Goal: Task Accomplishment & Management: Complete application form

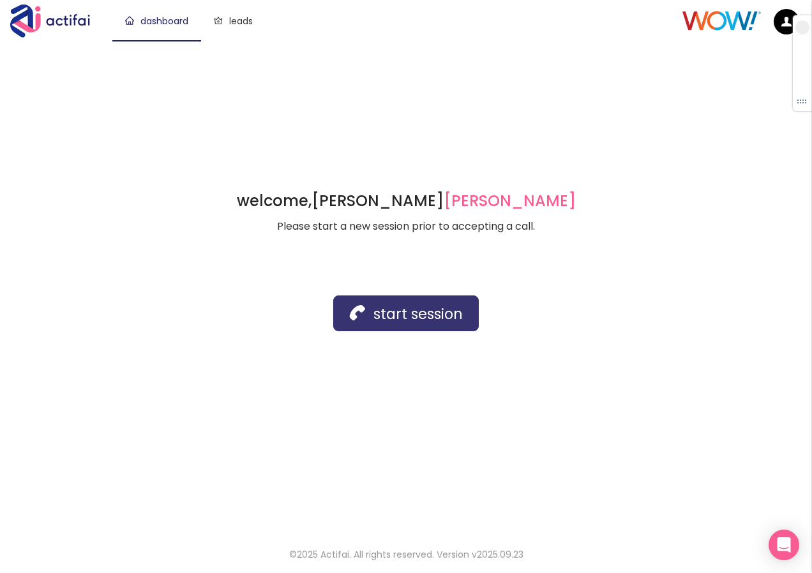
click at [362, 303] on button "start session" at bounding box center [406, 314] width 146 height 36
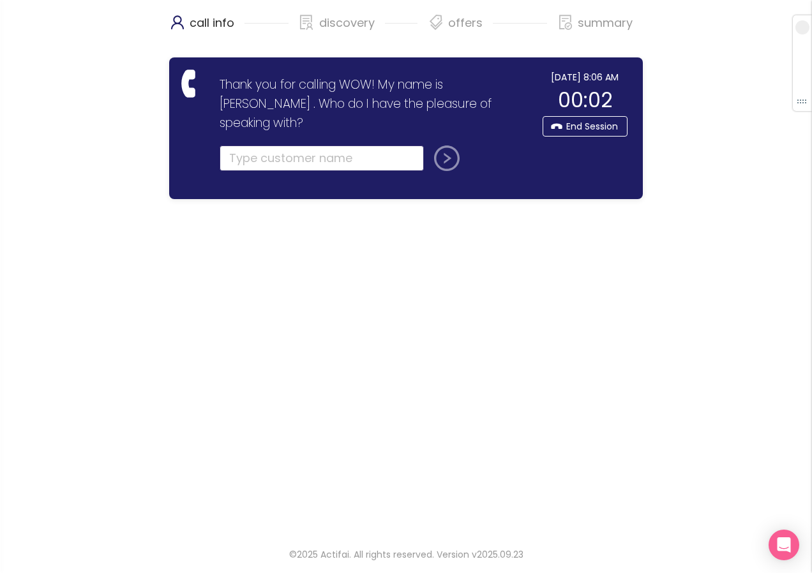
click at [253, 146] on input "text" at bounding box center [322, 159] width 204 height 26
type input "[PERSON_NAME]"
click at [438, 146] on button "submit" at bounding box center [444, 159] width 31 height 26
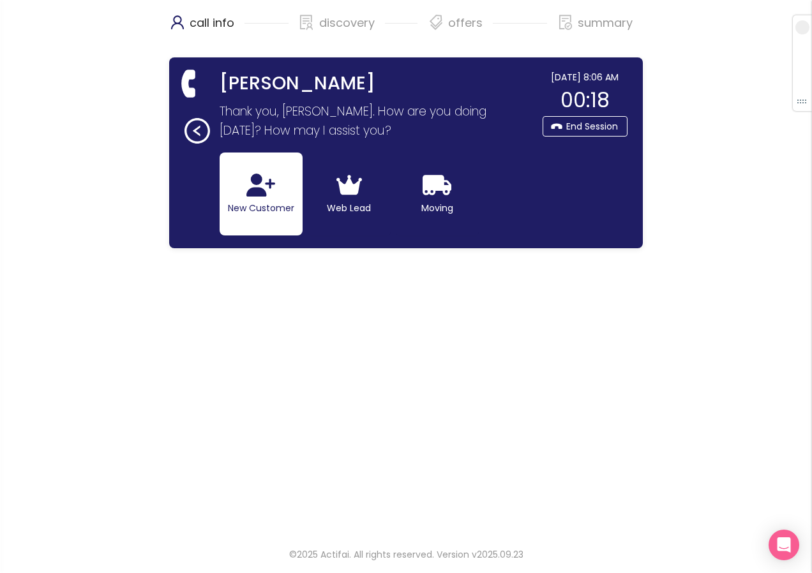
click at [273, 194] on icon "button" at bounding box center [260, 185] width 29 height 23
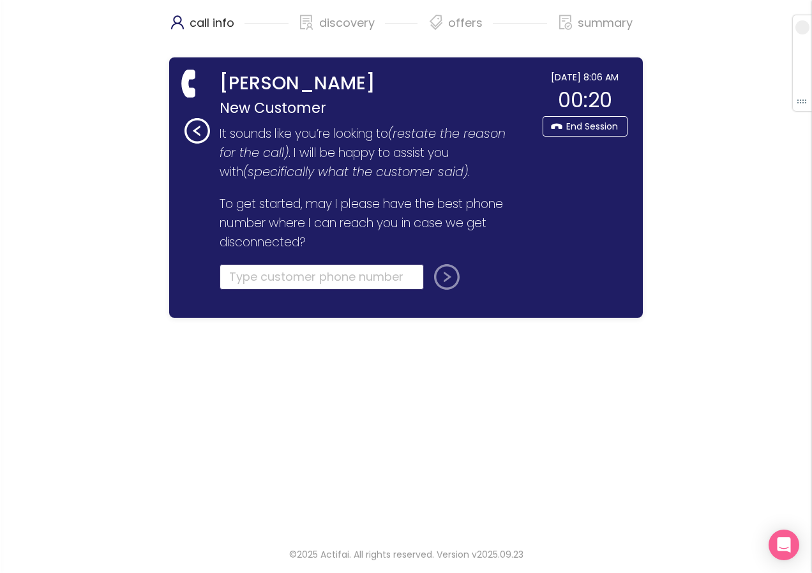
click at [253, 276] on input "tel" at bounding box center [322, 277] width 204 height 26
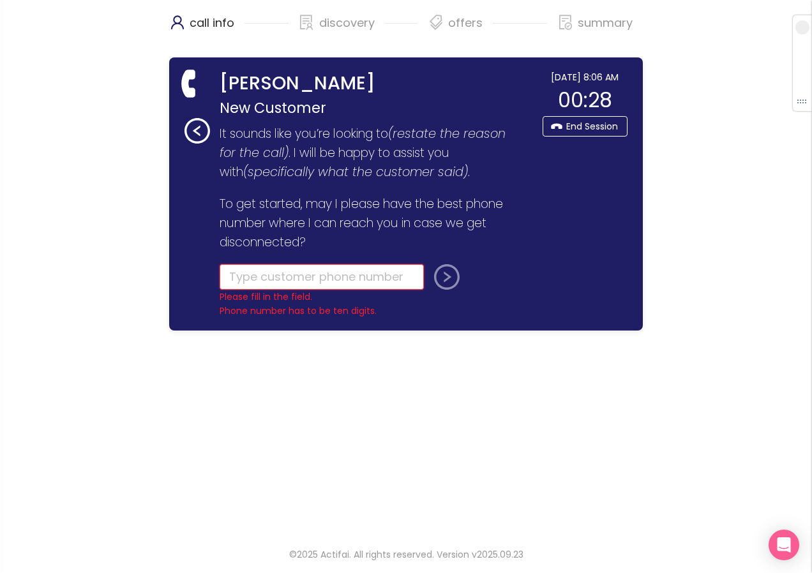
click at [245, 280] on input "tel" at bounding box center [322, 277] width 204 height 26
drag, startPoint x: 253, startPoint y: 284, endPoint x: 218, endPoint y: 258, distance: 43.4
click at [250, 280] on input "tel" at bounding box center [322, 277] width 204 height 26
type input "[PHONE_NUMBER]"
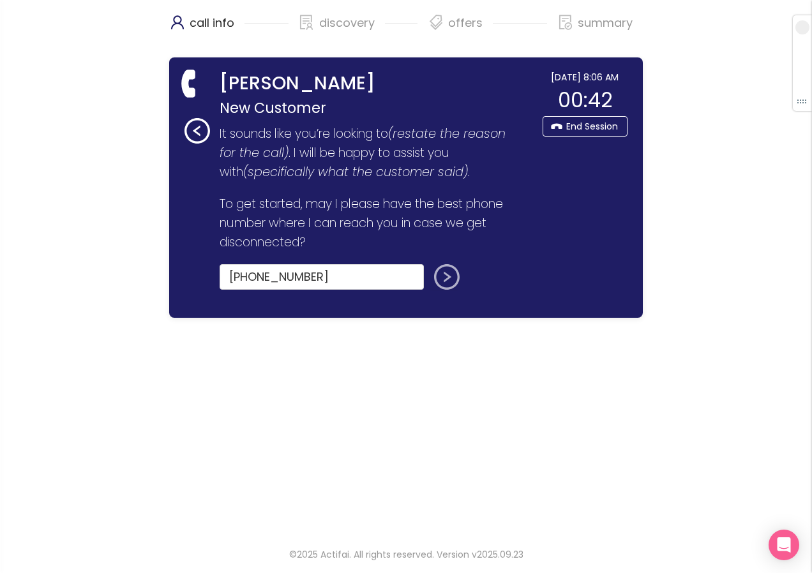
click at [444, 276] on button "submit" at bounding box center [444, 277] width 31 height 26
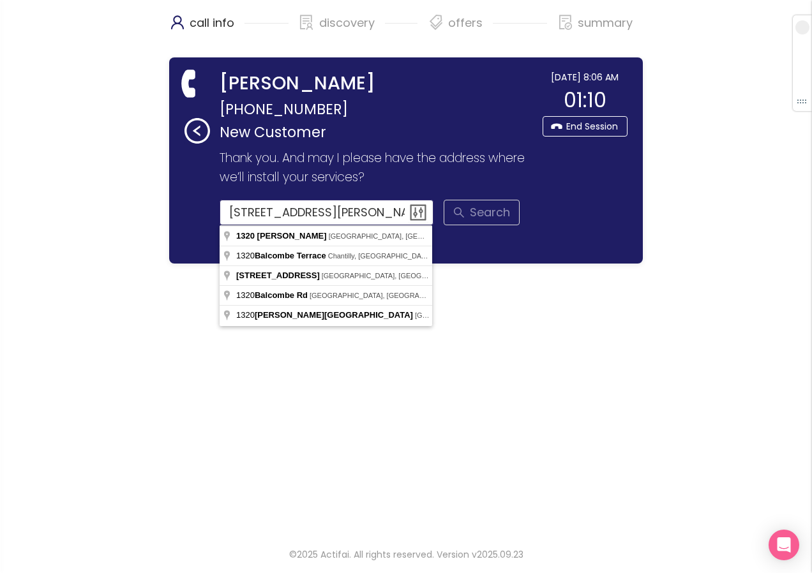
click at [340, 214] on input "[STREET_ADDRESS][PERSON_NAME]" at bounding box center [327, 213] width 215 height 26
type input "[STREET_ADDRESS][PERSON_NAME]"
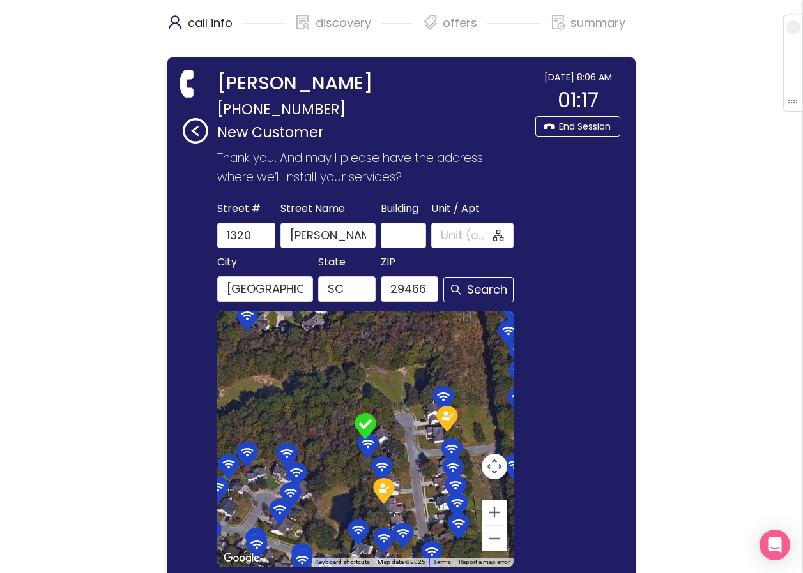
scroll to position [152, 0]
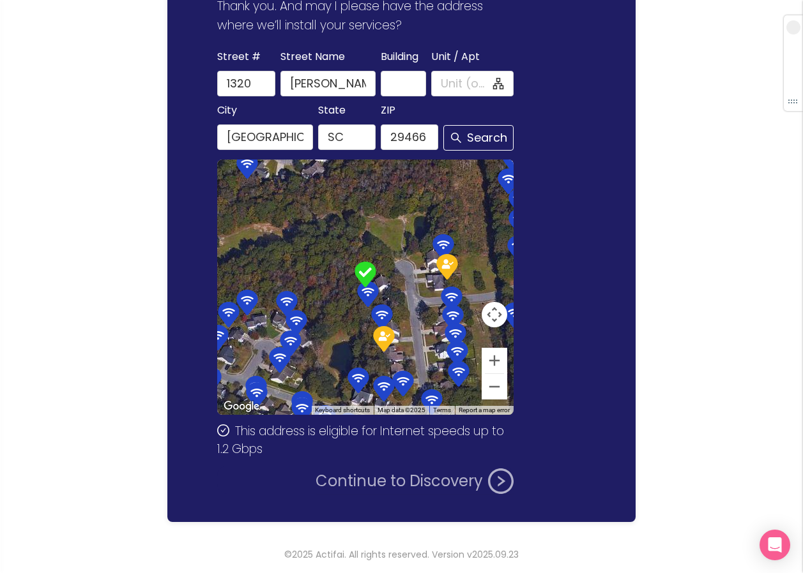
click at [404, 478] on button "Continue to Discovery" at bounding box center [414, 482] width 198 height 26
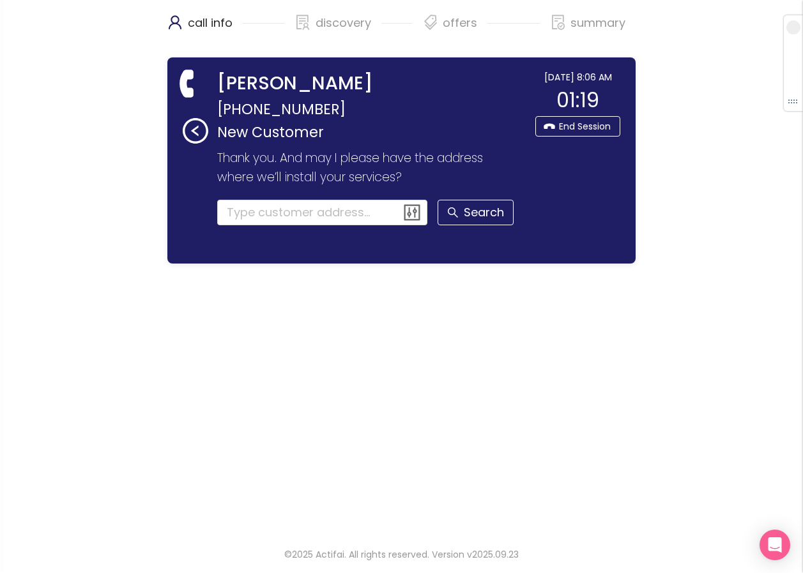
scroll to position [0, 0]
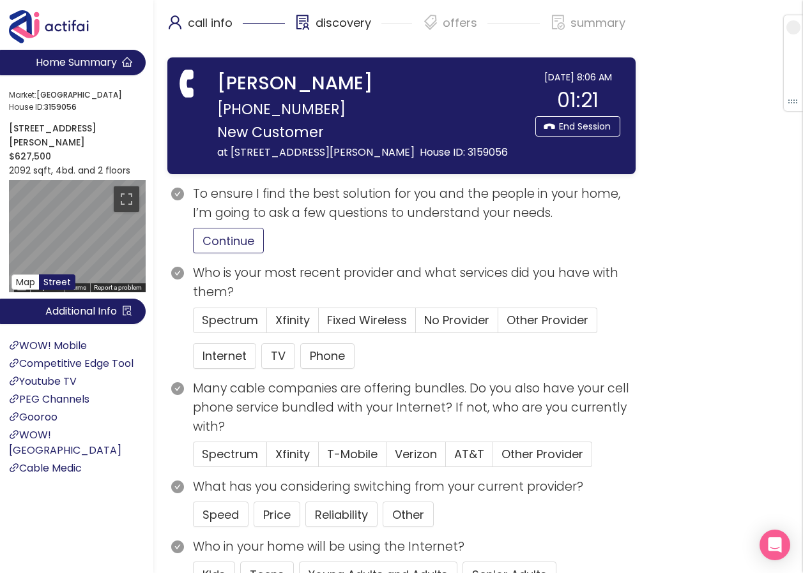
click at [222, 254] on button "Continue" at bounding box center [228, 241] width 71 height 26
click at [524, 328] on span "Other Provider" at bounding box center [547, 320] width 82 height 16
click at [562, 328] on span "Other Provider" at bounding box center [547, 320] width 82 height 16
click at [498, 324] on input "Other Provider" at bounding box center [498, 324] width 0 height 0
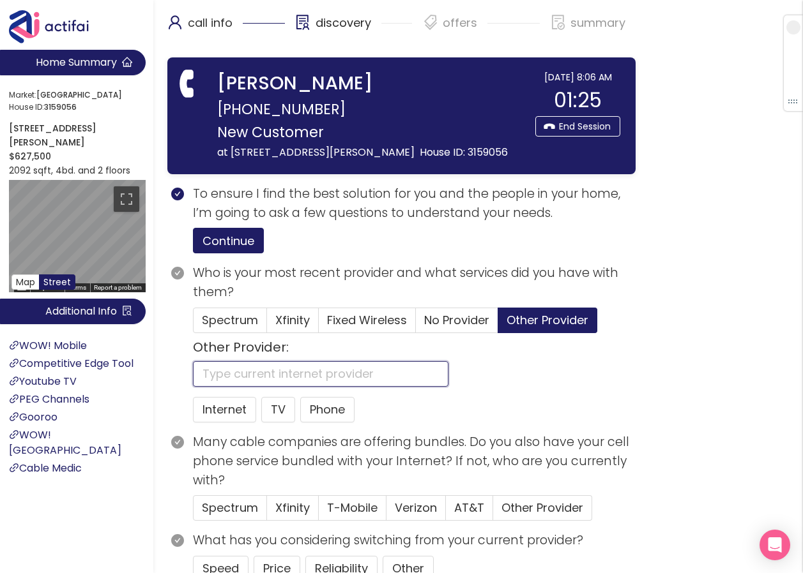
click at [200, 387] on input "text" at bounding box center [320, 374] width 255 height 26
type input "ATT"
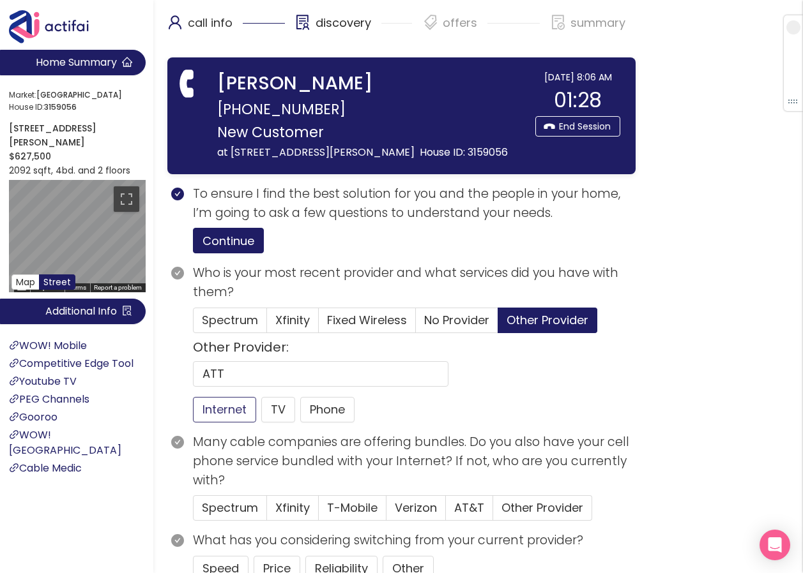
click at [204, 423] on button "Internet" at bounding box center [224, 410] width 63 height 26
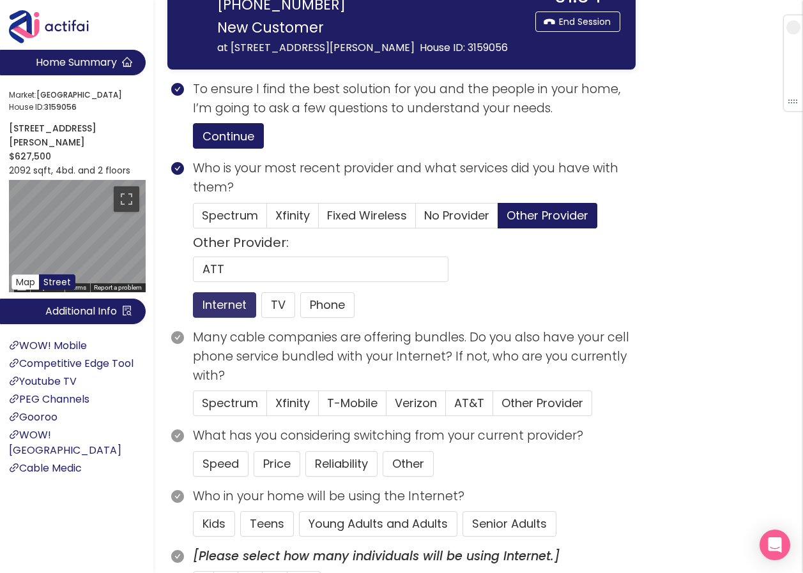
scroll to position [128, 0]
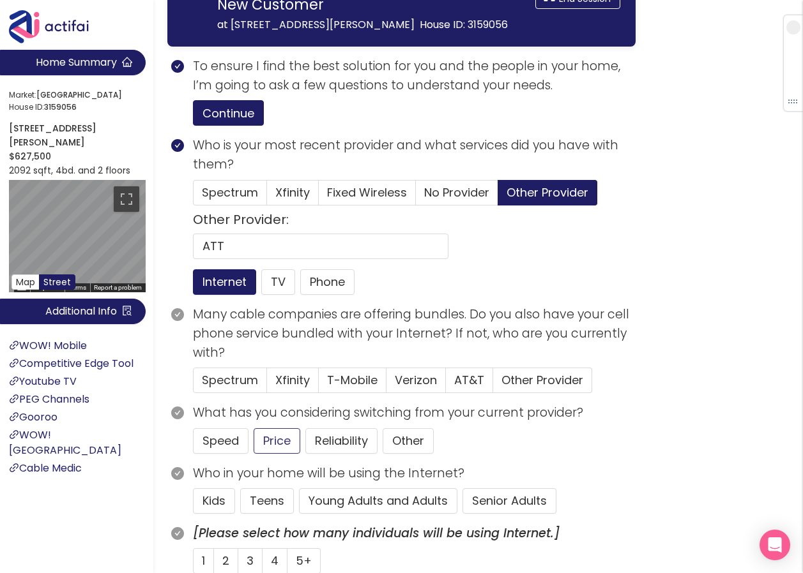
drag, startPoint x: 264, startPoint y: 455, endPoint x: 277, endPoint y: 462, distance: 14.6
click at [264, 454] on button "Price" at bounding box center [277, 441] width 47 height 26
click at [407, 388] on span "Verizon" at bounding box center [416, 380] width 42 height 16
click at [386, 384] on input "Verizon" at bounding box center [386, 384] width 0 height 0
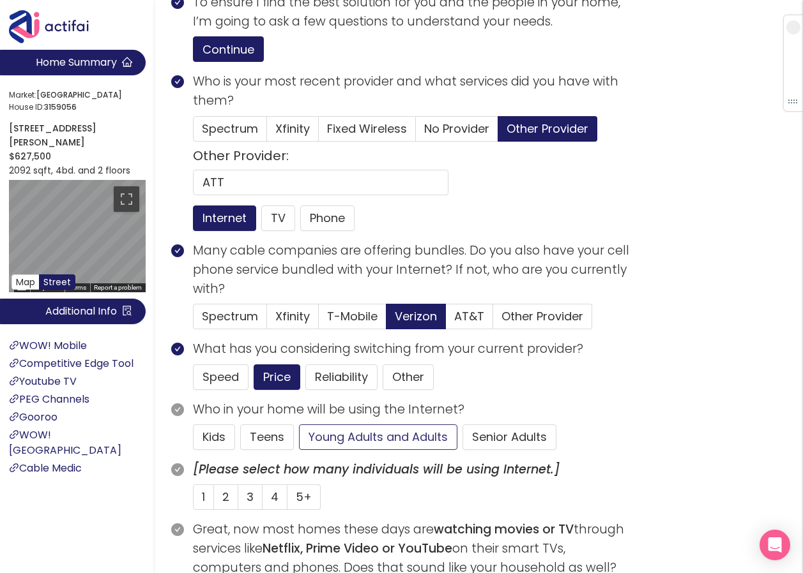
click at [372, 450] on button "Young Adults and Adults" at bounding box center [378, 438] width 158 height 26
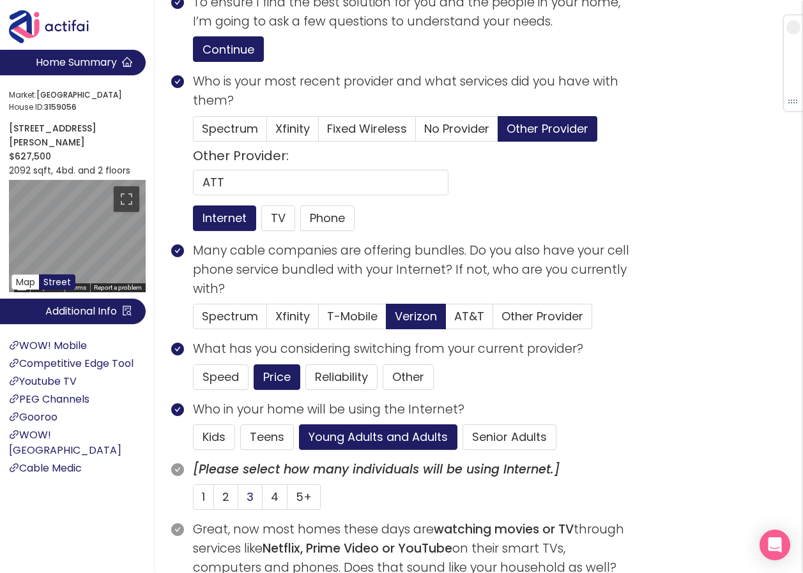
click at [246, 510] on label "3" at bounding box center [250, 498] width 24 height 26
click at [238, 501] on input "3" at bounding box center [238, 501] width 0 height 0
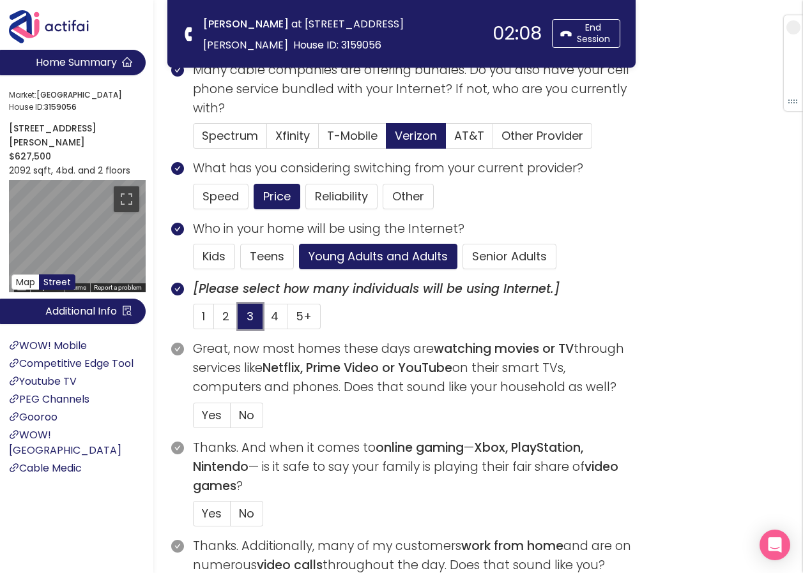
scroll to position [319, 0]
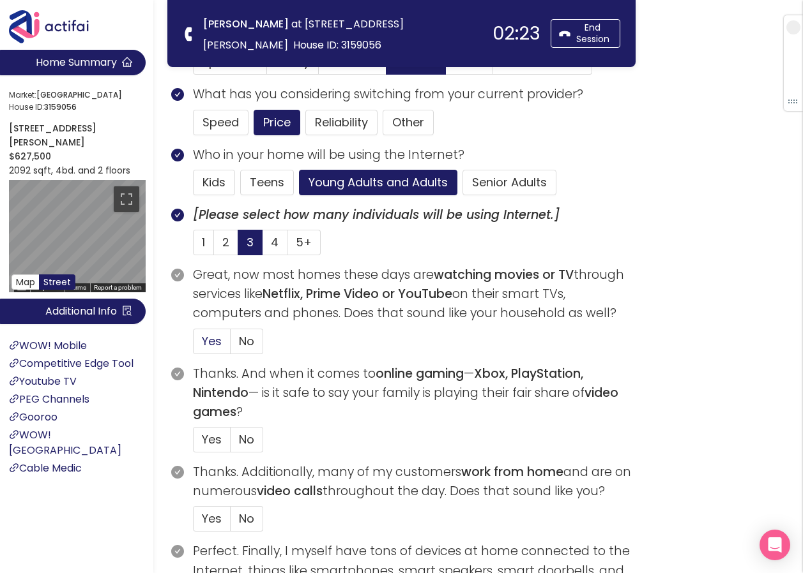
click at [216, 338] on span "Yes" at bounding box center [212, 341] width 20 height 16
click at [193, 345] on input "Yes" at bounding box center [193, 345] width 0 height 0
click at [245, 439] on span "No" at bounding box center [246, 440] width 15 height 16
click at [231, 444] on input "No" at bounding box center [231, 444] width 0 height 0
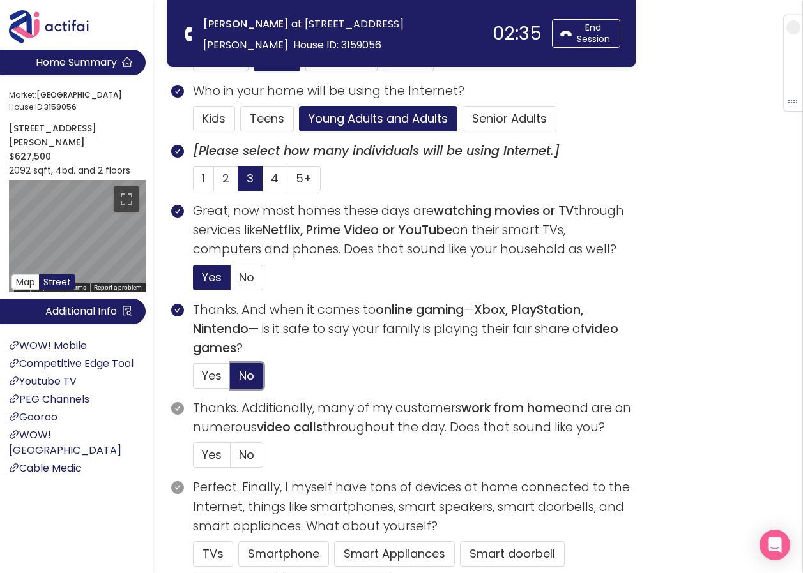
scroll to position [447, 0]
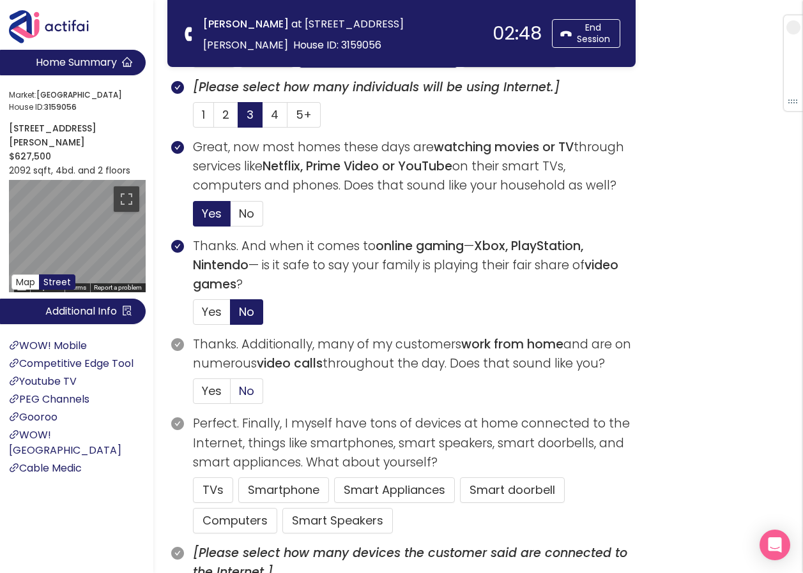
click at [255, 395] on label "No" at bounding box center [247, 392] width 33 height 26
click at [231, 395] on input "No" at bounding box center [231, 395] width 0 height 0
click at [224, 488] on button "TVs" at bounding box center [213, 491] width 40 height 26
drag, startPoint x: 236, startPoint y: 516, endPoint x: 248, endPoint y: 513, distance: 12.5
click at [237, 515] on button "Computers" at bounding box center [235, 521] width 84 height 26
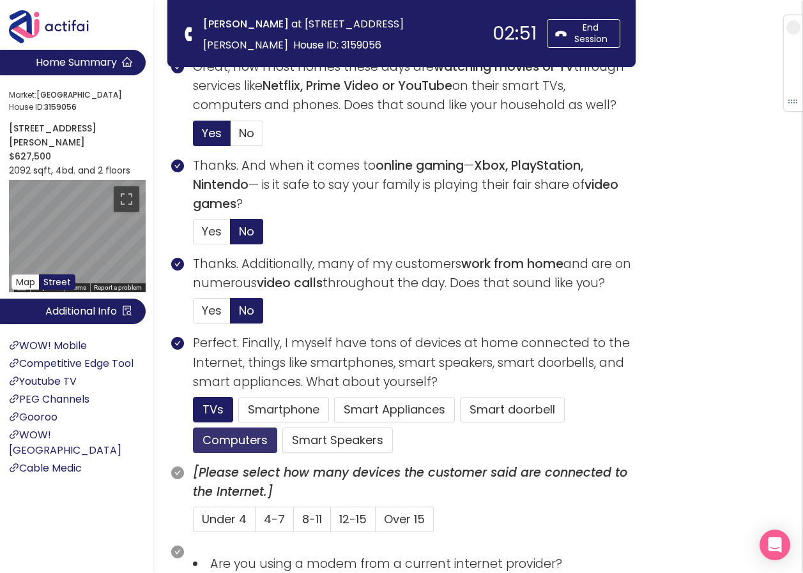
scroll to position [575, 0]
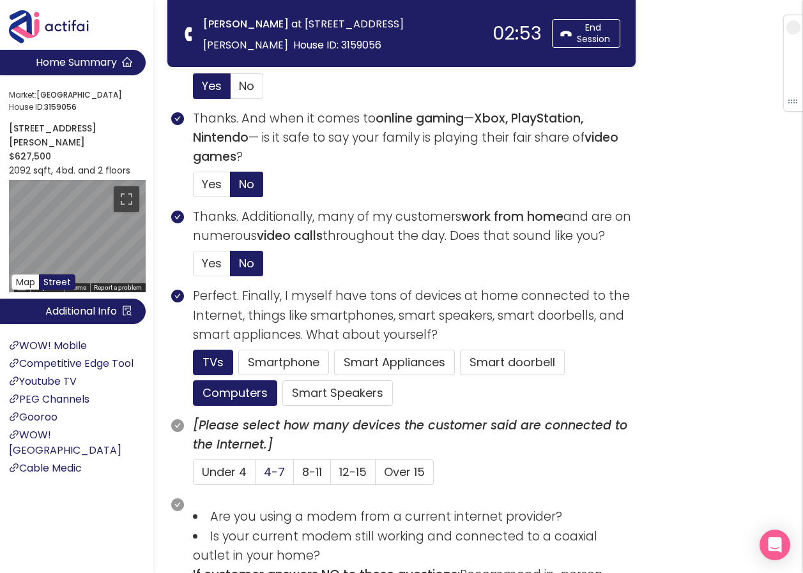
click at [275, 474] on span "4-7" at bounding box center [274, 472] width 21 height 16
click at [255, 476] on input "4-7" at bounding box center [255, 476] width 0 height 0
click at [496, 365] on button "Smart doorbell" at bounding box center [512, 363] width 105 height 26
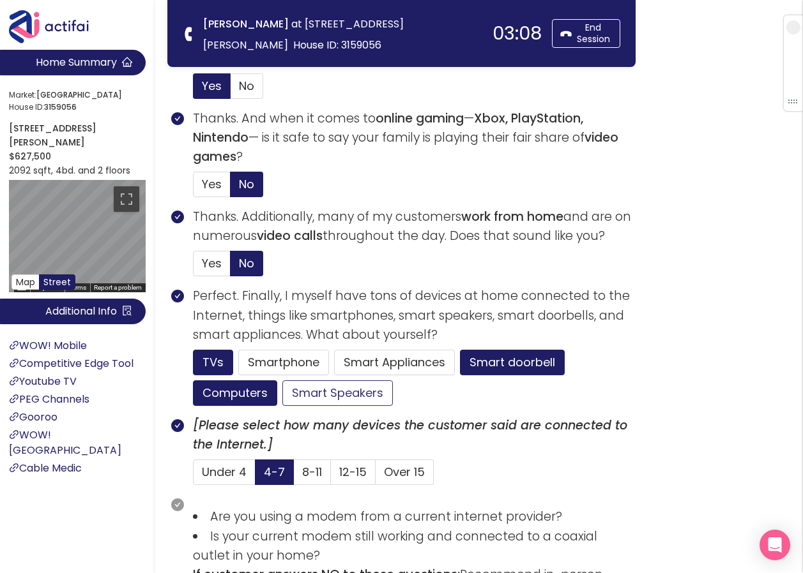
click at [319, 391] on button "Smart Speakers" at bounding box center [337, 394] width 110 height 26
click at [280, 356] on button "Smartphone" at bounding box center [283, 363] width 91 height 26
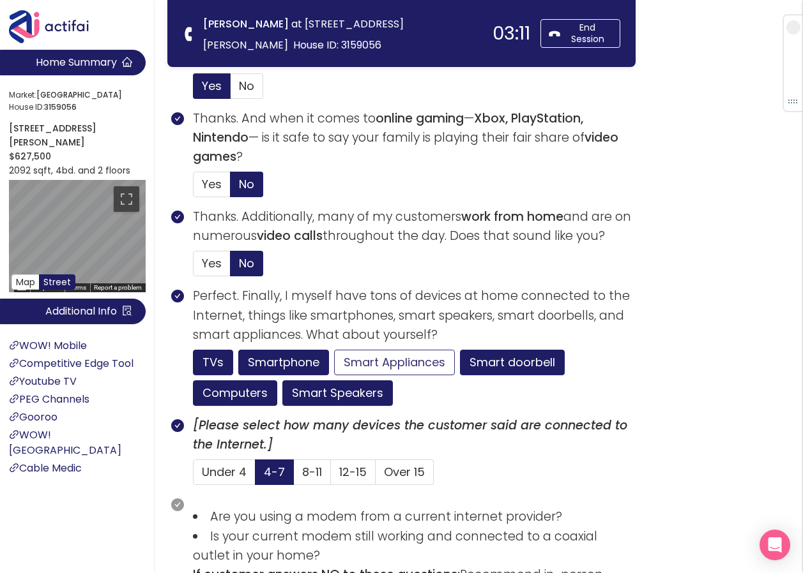
click at [397, 368] on button "Smart Appliances" at bounding box center [394, 363] width 121 height 26
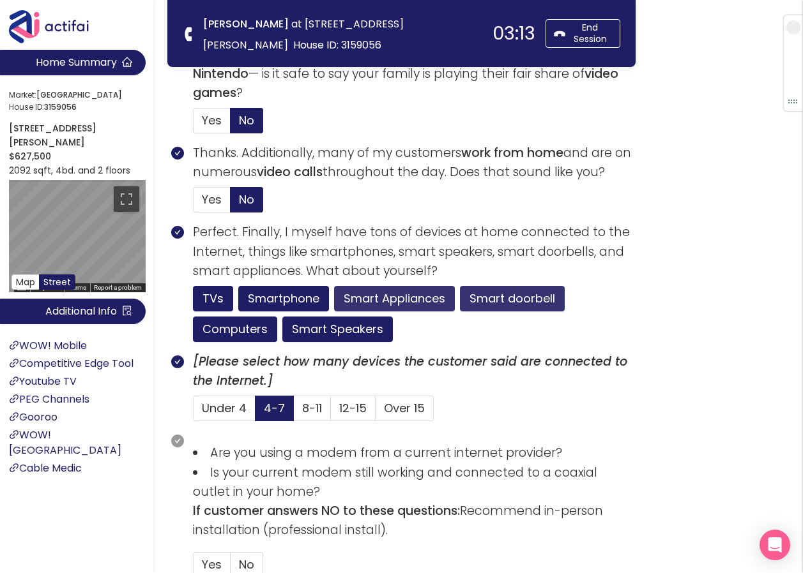
scroll to position [702, 0]
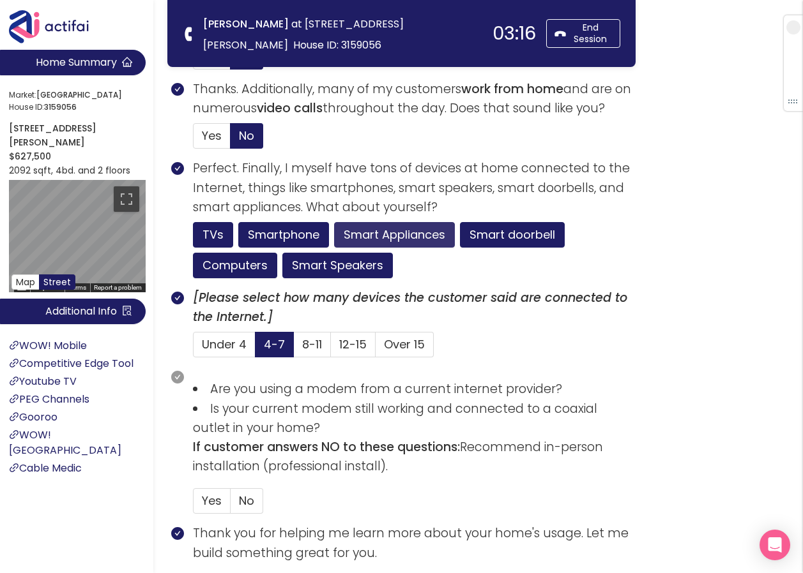
click at [416, 231] on button "Smart Appliances" at bounding box center [394, 235] width 121 height 26
click at [307, 348] on span "8-11" at bounding box center [312, 345] width 20 height 16
click at [294, 349] on input "8-11" at bounding box center [294, 349] width 0 height 0
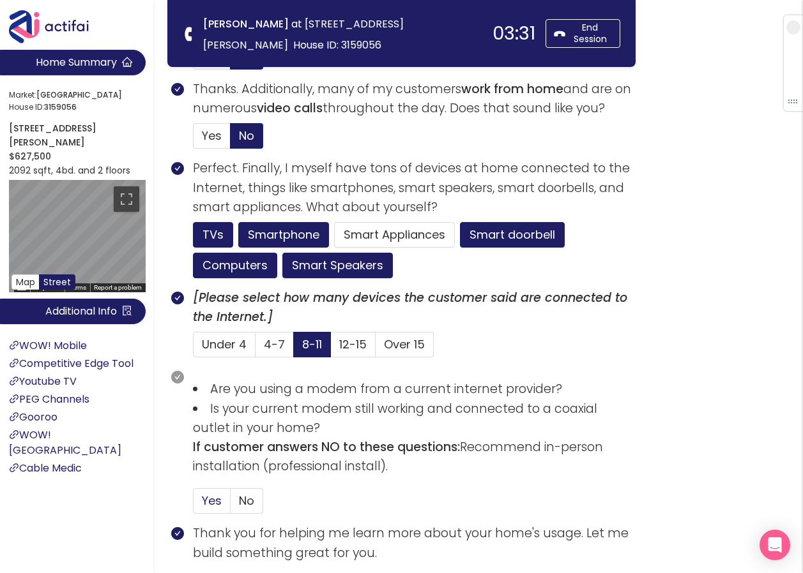
click at [214, 492] on label "Yes" at bounding box center [212, 502] width 38 height 26
click at [193, 505] on input "Yes" at bounding box center [193, 505] width 0 height 0
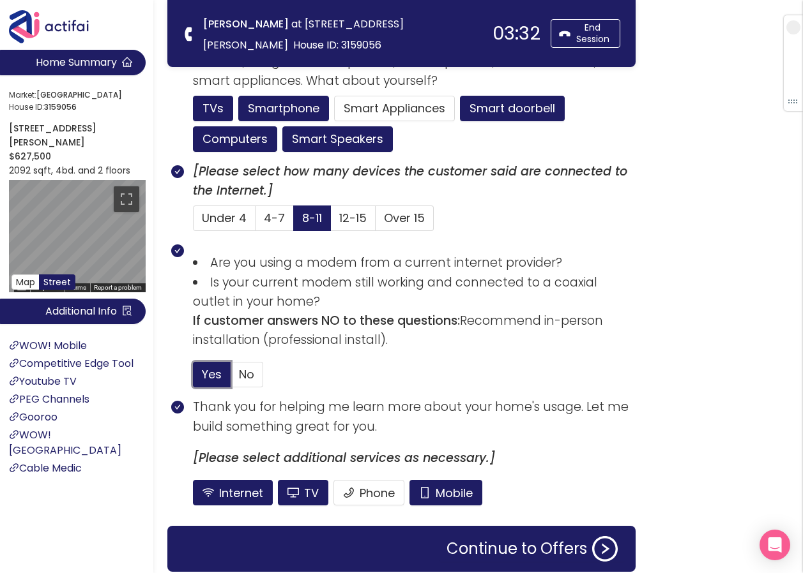
scroll to position [830, 0]
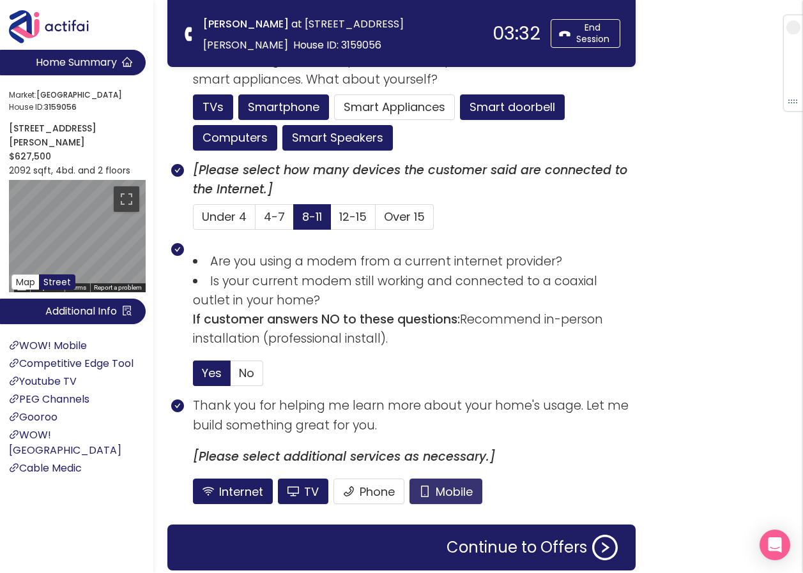
click at [442, 484] on button "Mobile" at bounding box center [445, 492] width 73 height 26
click at [310, 489] on button "TV" at bounding box center [303, 492] width 50 height 26
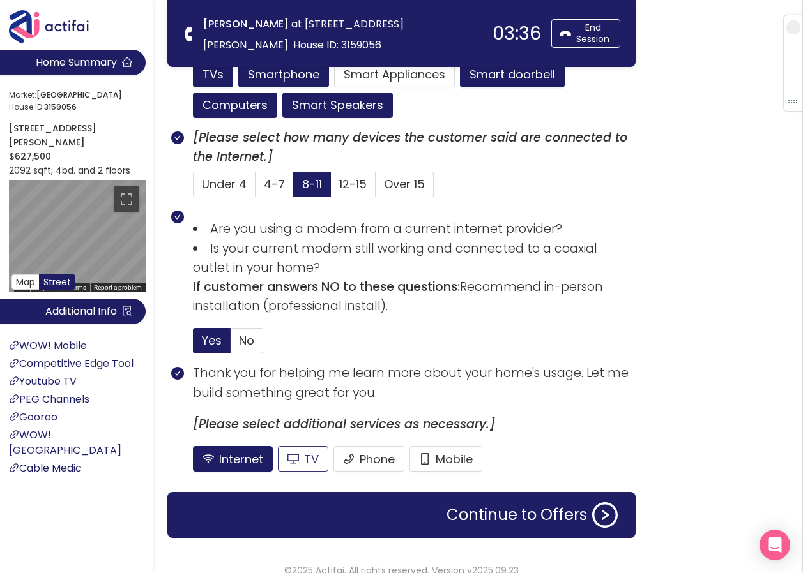
scroll to position [879, 0]
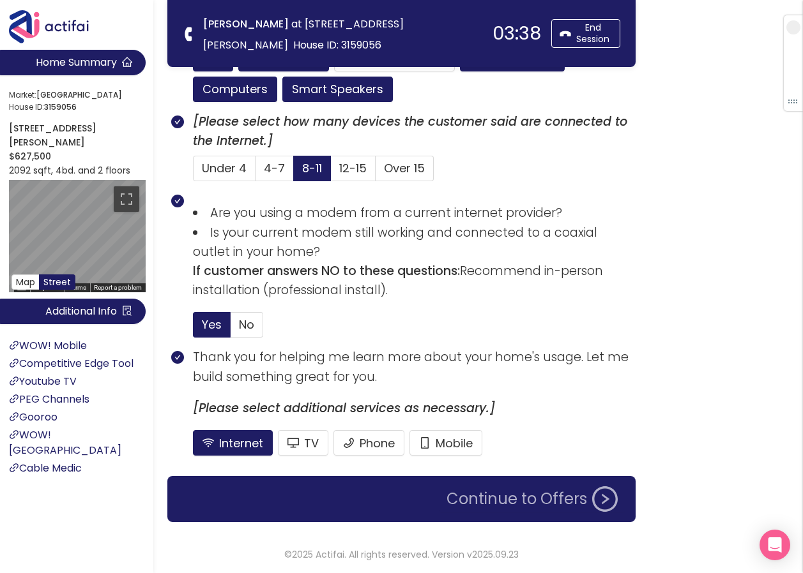
click at [496, 497] on button "Continue to Offers" at bounding box center [532, 500] width 186 height 26
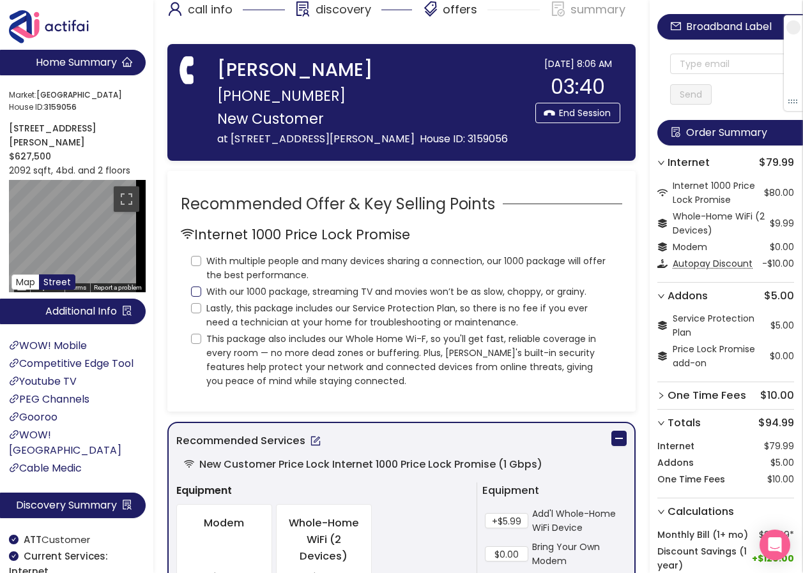
scroll to position [0, 0]
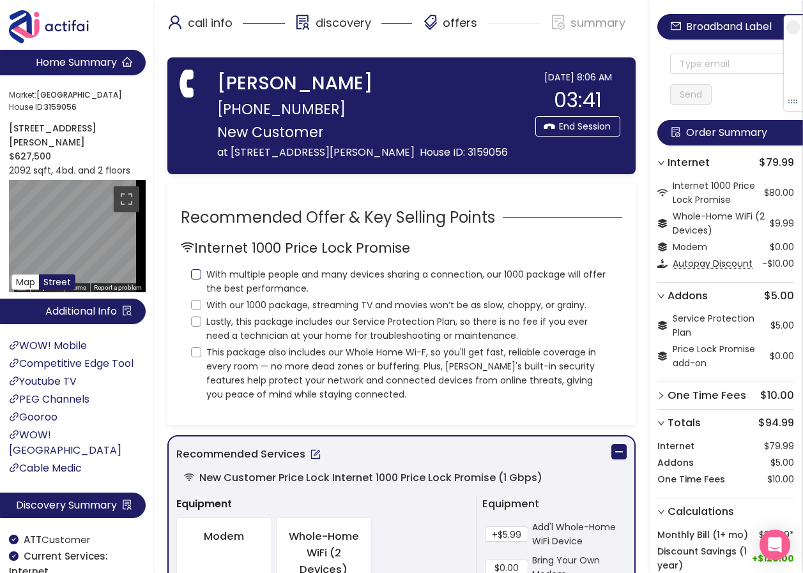
click at [193, 280] on input "With multiple people and many devices sharing a connection, our 1000 package wi…" at bounding box center [196, 274] width 10 height 10
checkbox input "true"
click at [196, 310] on input "With our 1000 package, streaming TV and movies won’t be as slow, choppy, or gra…" at bounding box center [196, 305] width 10 height 10
checkbox input "true"
click at [197, 327] on input "Lastly, this package includes our Service Protection Plan, so there is no fee i…" at bounding box center [196, 322] width 10 height 10
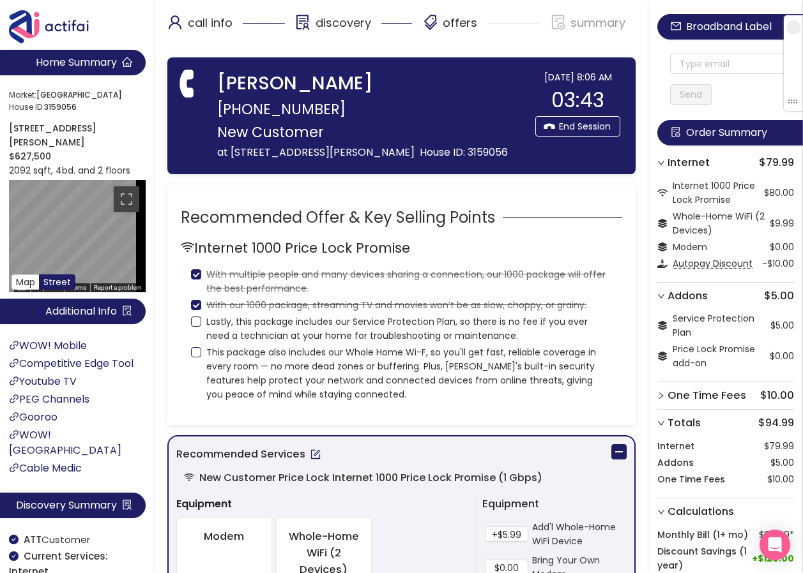
checkbox input "true"
click at [196, 358] on input "This package also includes our Whole Home Wi-F, so you'll get fast, reliable co…" at bounding box center [196, 352] width 10 height 10
checkbox input "true"
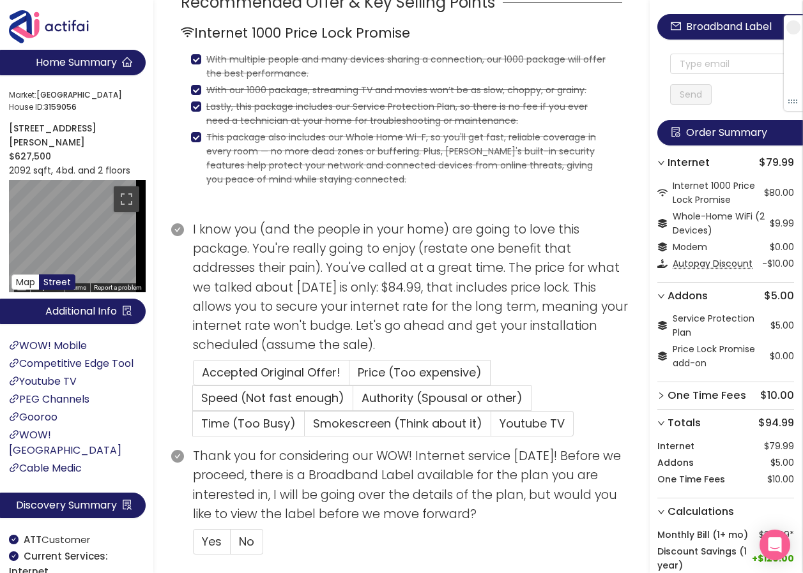
scroll to position [255, 0]
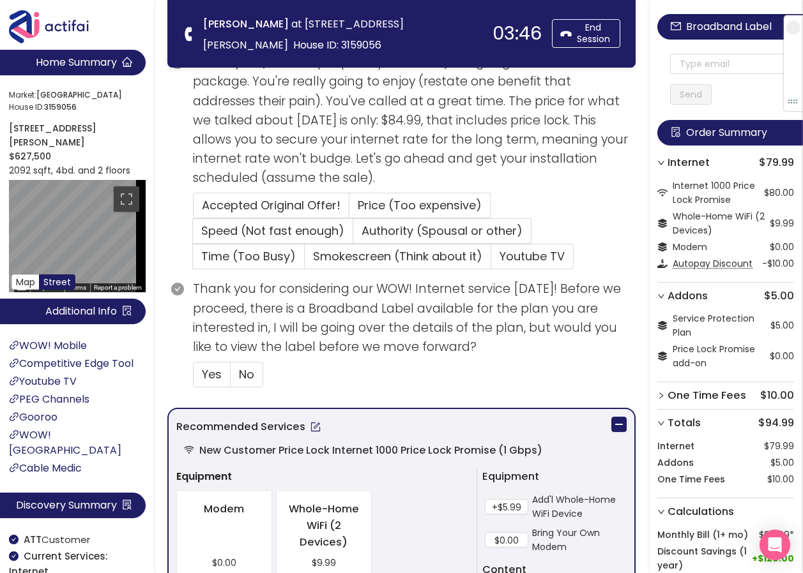
click at [310, 424] on button "button" at bounding box center [315, 427] width 20 height 20
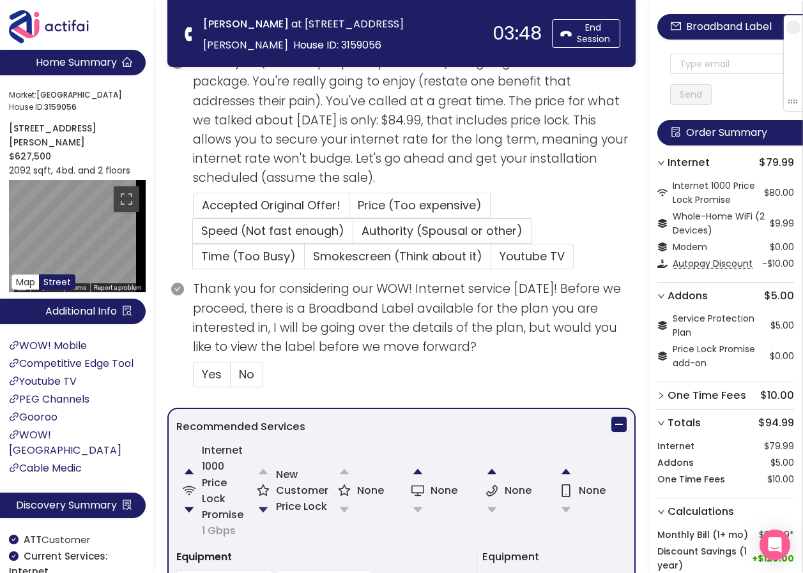
click at [258, 507] on button "button" at bounding box center [263, 510] width 26 height 26
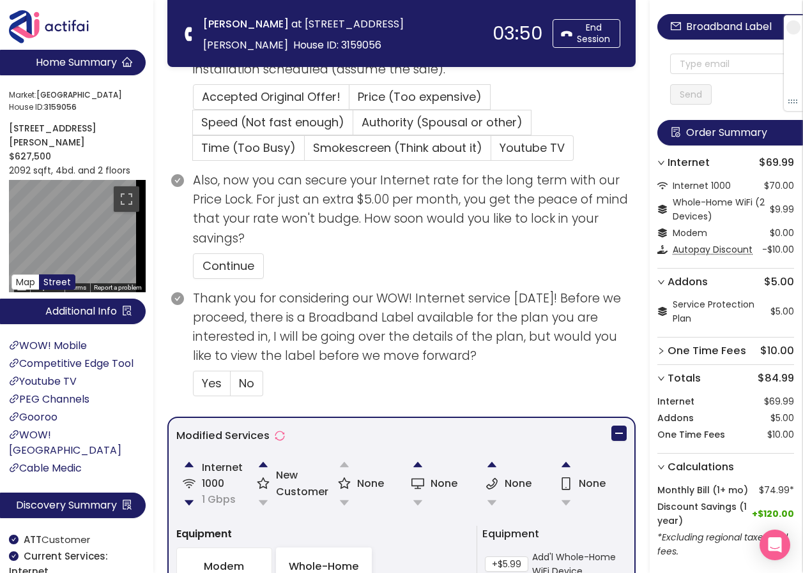
scroll to position [383, 0]
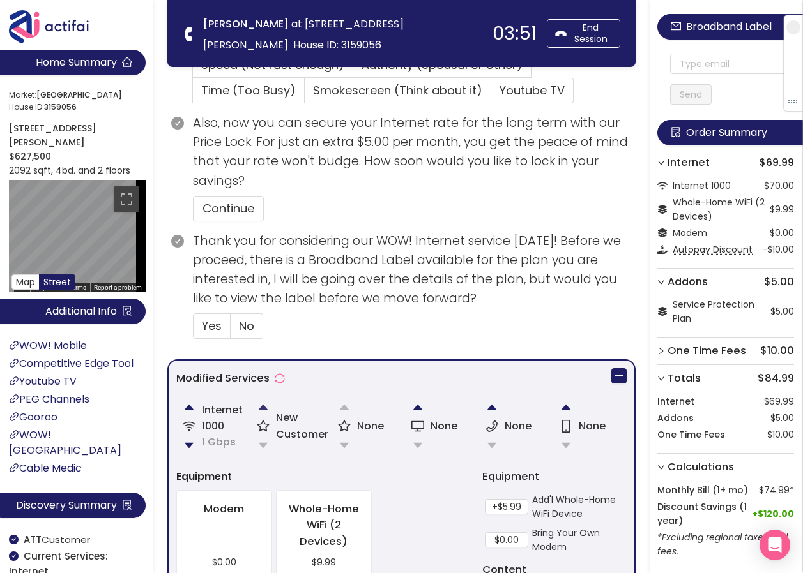
click at [258, 405] on button "button" at bounding box center [263, 408] width 26 height 26
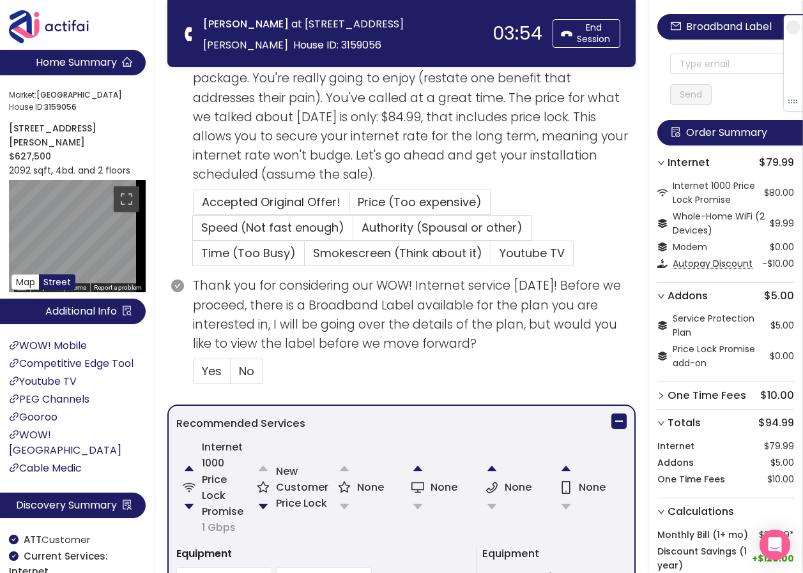
scroll to position [239, 0]
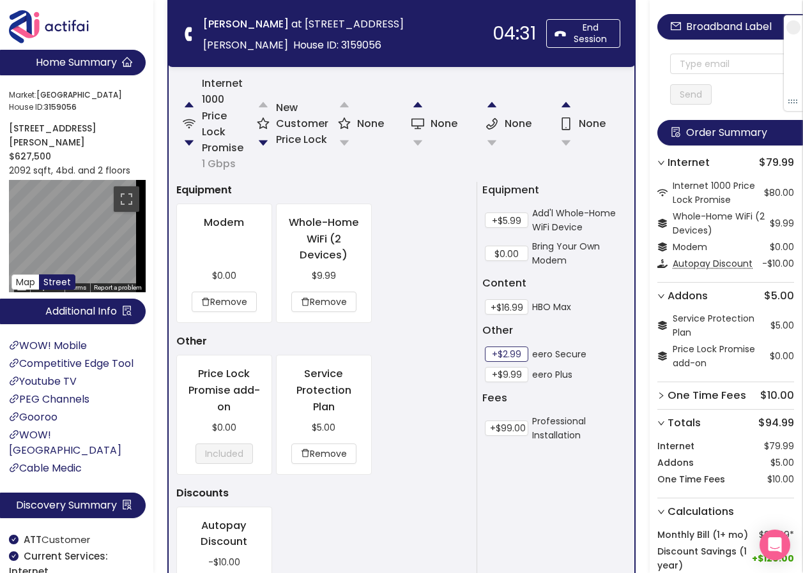
click at [516, 351] on button "+$2.99" at bounding box center [506, 354] width 43 height 15
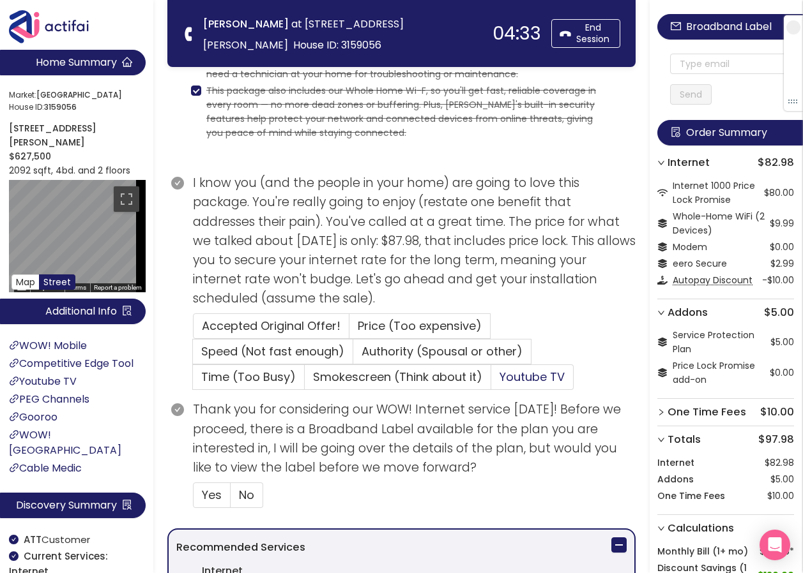
scroll to position [112, 0]
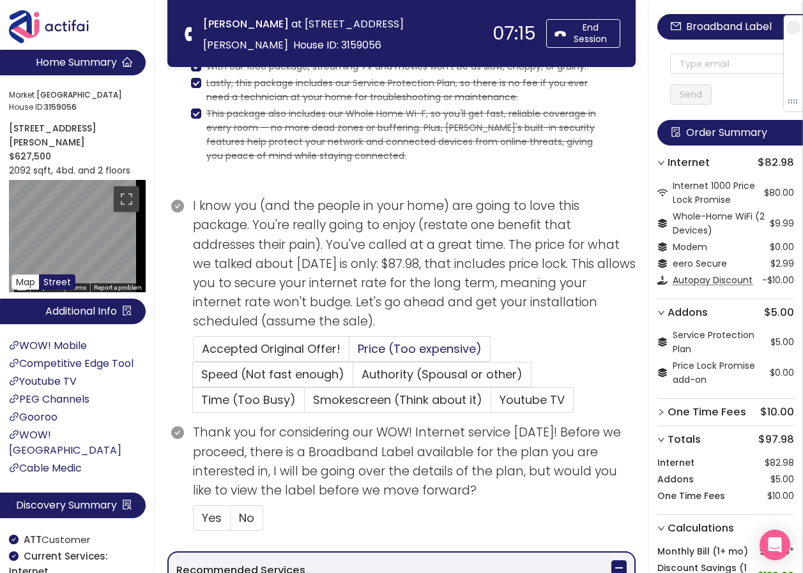
click at [424, 346] on span "Price (Too expensive)" at bounding box center [420, 349] width 124 height 16
click at [349, 353] on input "Price (Too expensive)" at bounding box center [349, 353] width 0 height 0
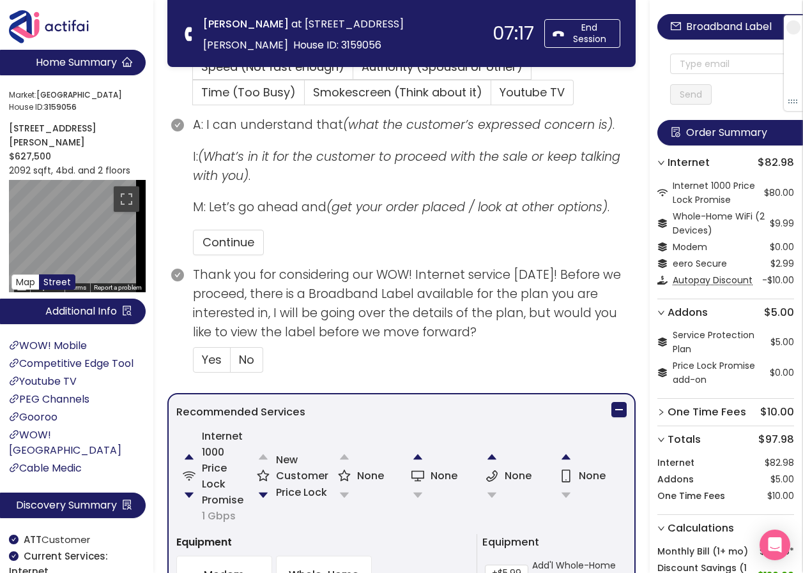
scroll to position [431, 0]
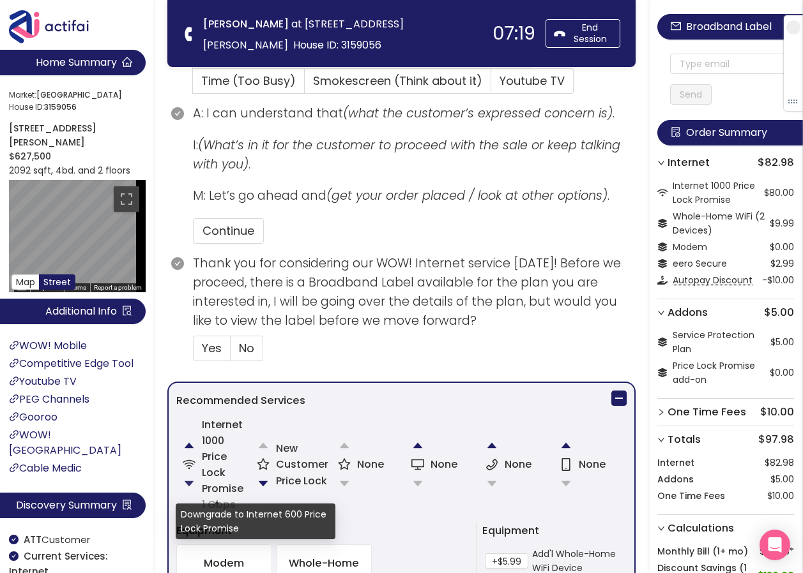
click at [186, 481] on button "button" at bounding box center [189, 484] width 26 height 26
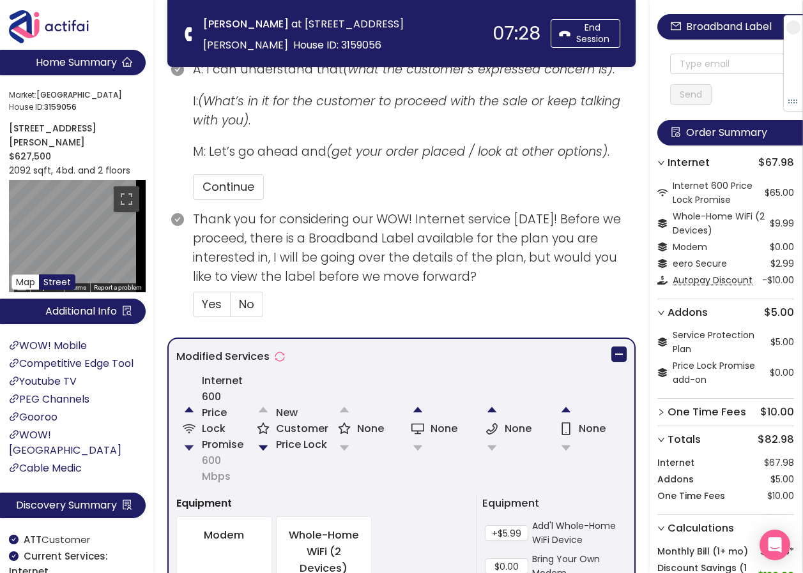
scroll to position [495, 0]
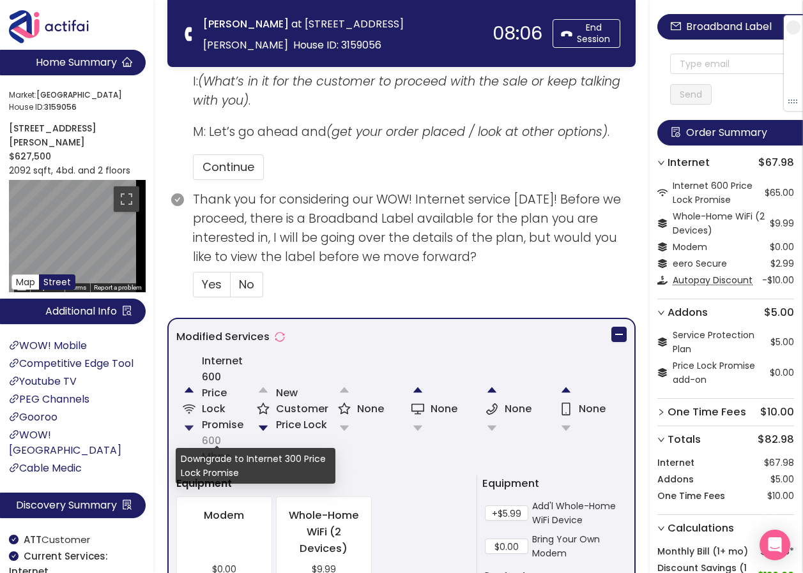
click at [186, 430] on button "button" at bounding box center [189, 429] width 26 height 26
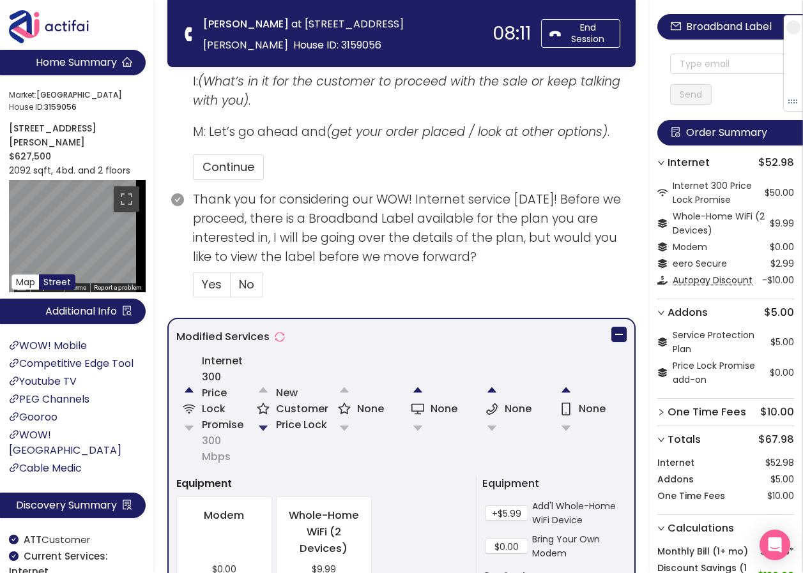
click at [261, 429] on button "button" at bounding box center [263, 429] width 26 height 26
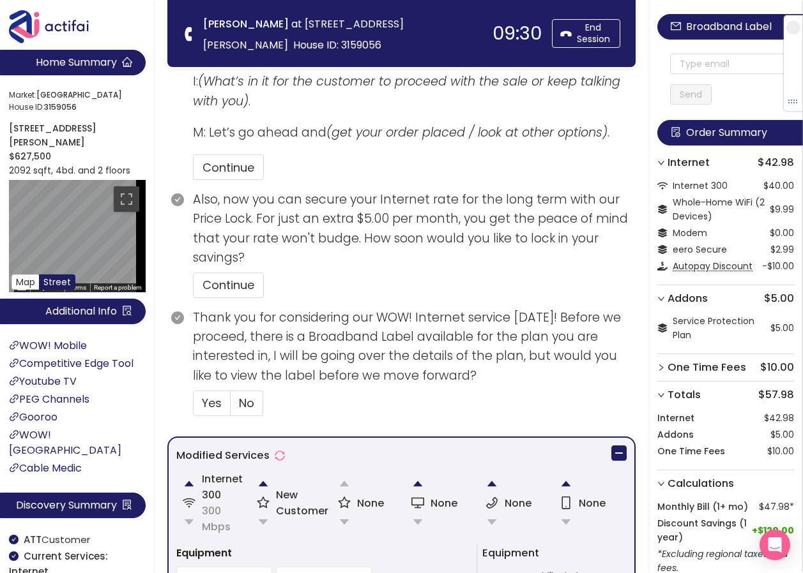
scroll to position [457, 0]
click at [262, 481] on button "button" at bounding box center [263, 484] width 26 height 26
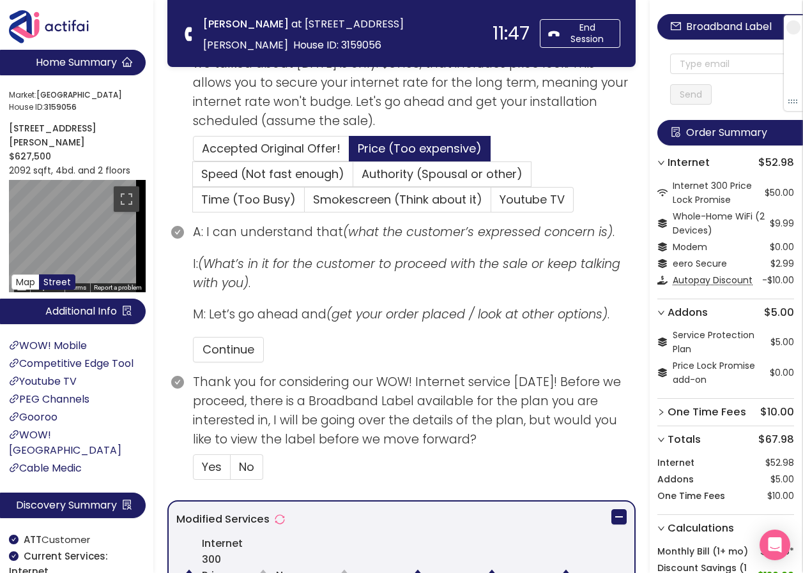
scroll to position [367, 0]
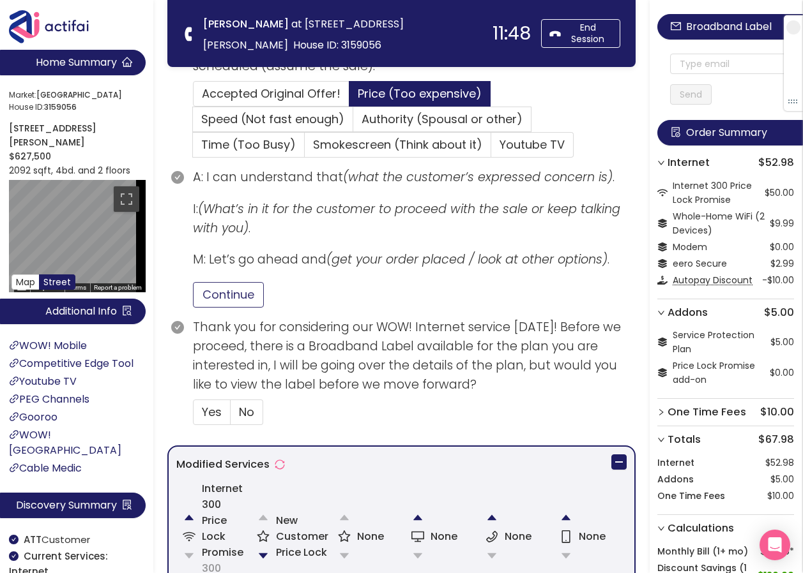
click at [241, 302] on button "Continue" at bounding box center [228, 295] width 71 height 26
drag, startPoint x: 239, startPoint y: 408, endPoint x: 304, endPoint y: 406, distance: 65.2
click at [239, 408] on span "No" at bounding box center [246, 412] width 15 height 16
click at [231, 416] on input "No" at bounding box center [231, 416] width 0 height 0
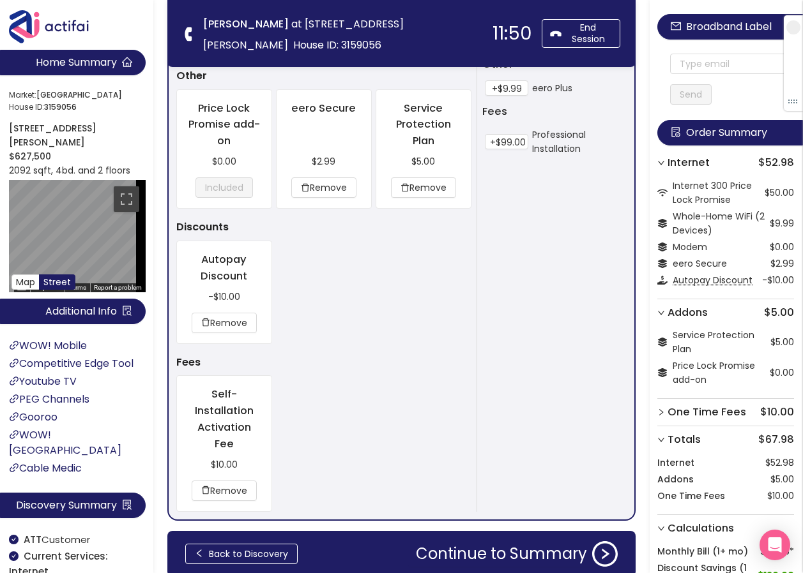
scroll to position [1109, 0]
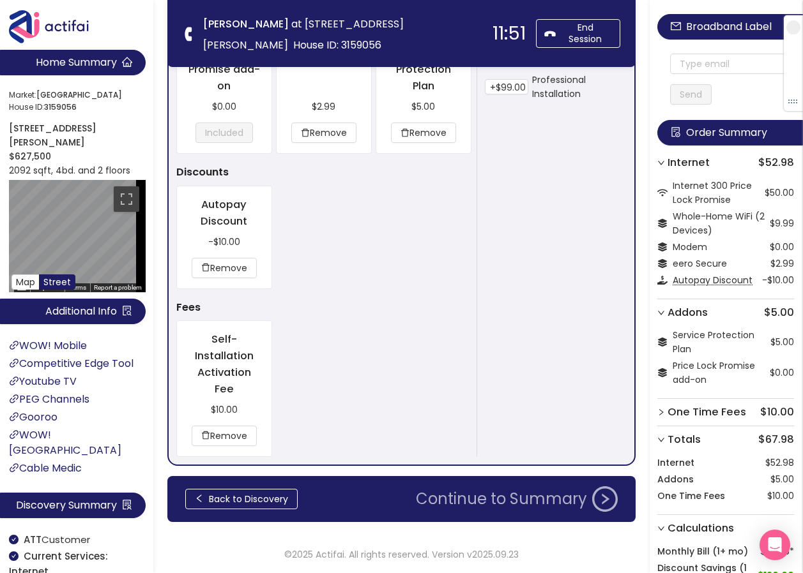
click at [517, 497] on button "Continue to Summary" at bounding box center [516, 500] width 217 height 26
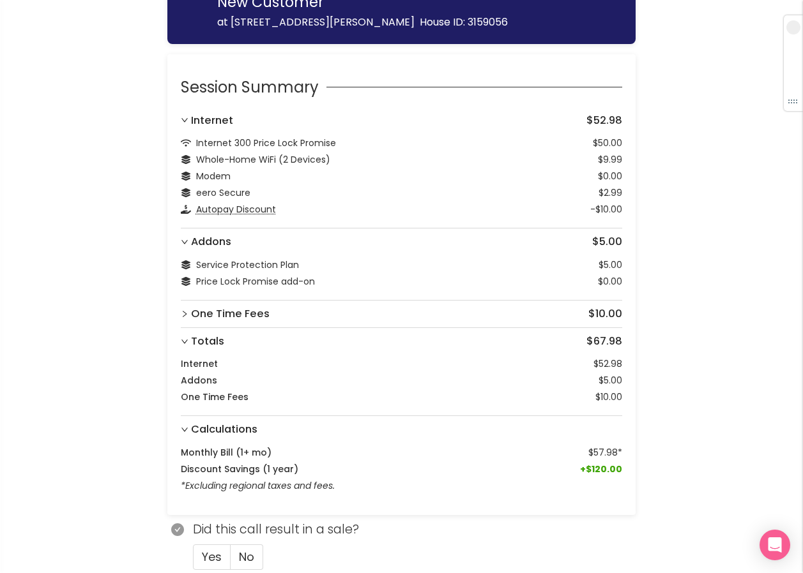
scroll to position [118, 0]
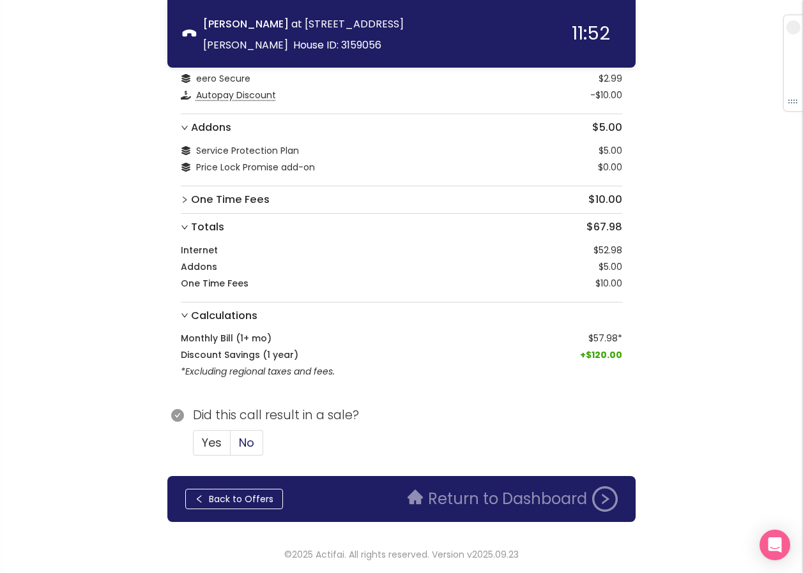
click at [254, 441] on span "No" at bounding box center [246, 443] width 15 height 16
click at [231, 447] on input "No" at bounding box center [231, 447] width 0 height 0
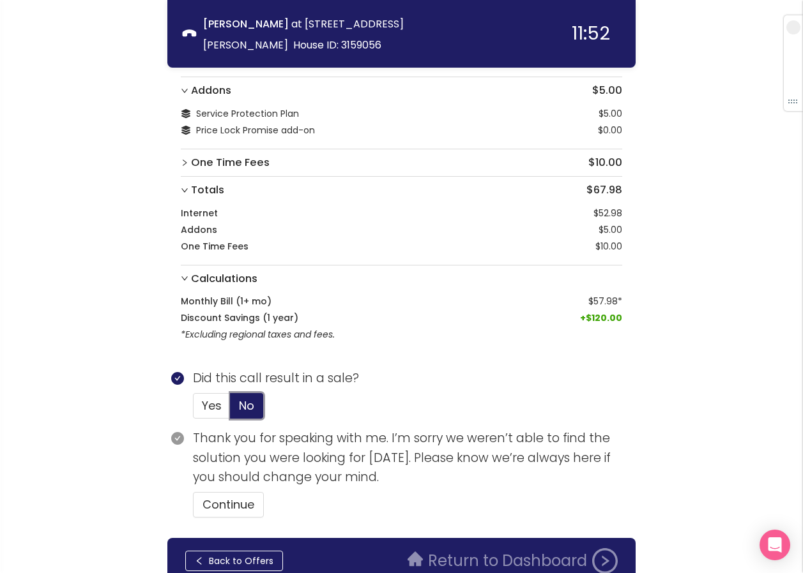
scroll to position [216, 0]
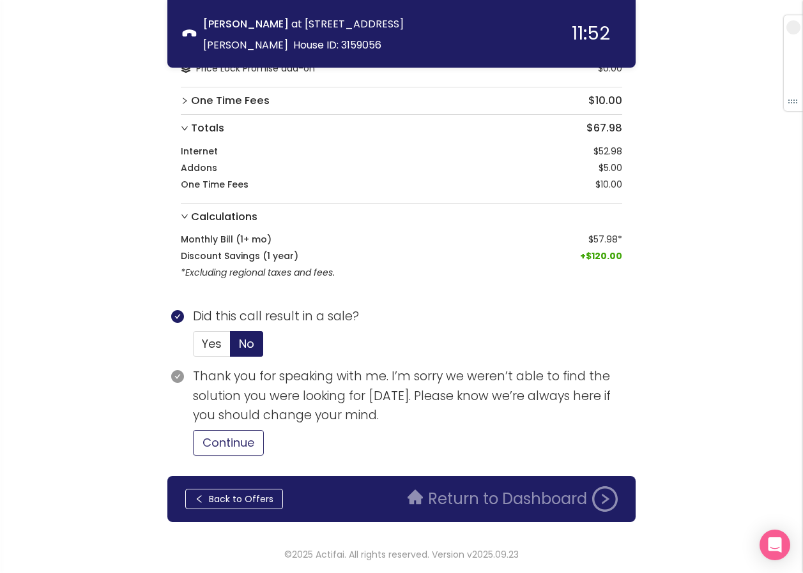
click at [206, 444] on button "Continue" at bounding box center [228, 443] width 71 height 26
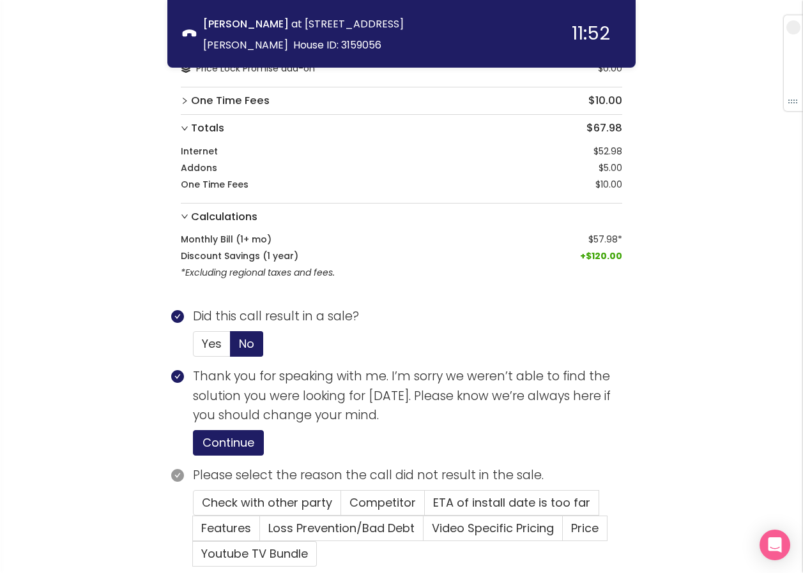
scroll to position [328, 0]
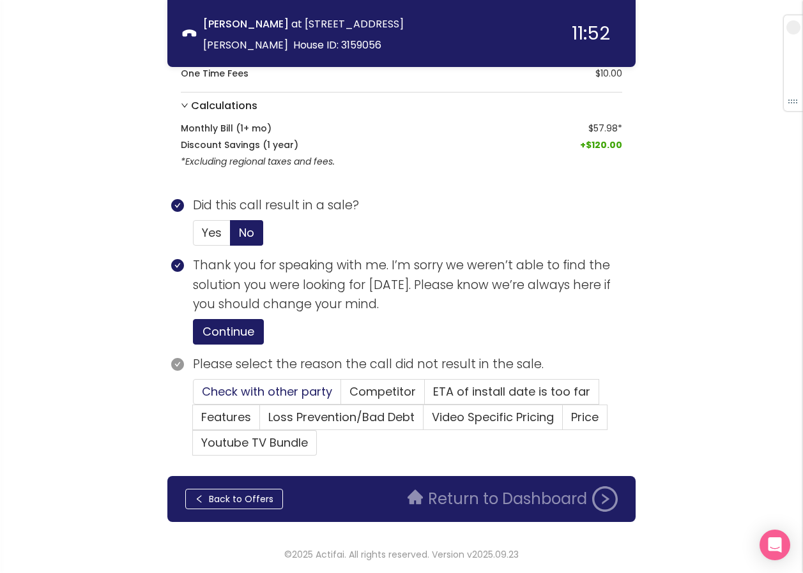
click at [264, 391] on span "Check with other party" at bounding box center [267, 392] width 130 height 16
click at [193, 396] on input "Check with other party" at bounding box center [193, 396] width 0 height 0
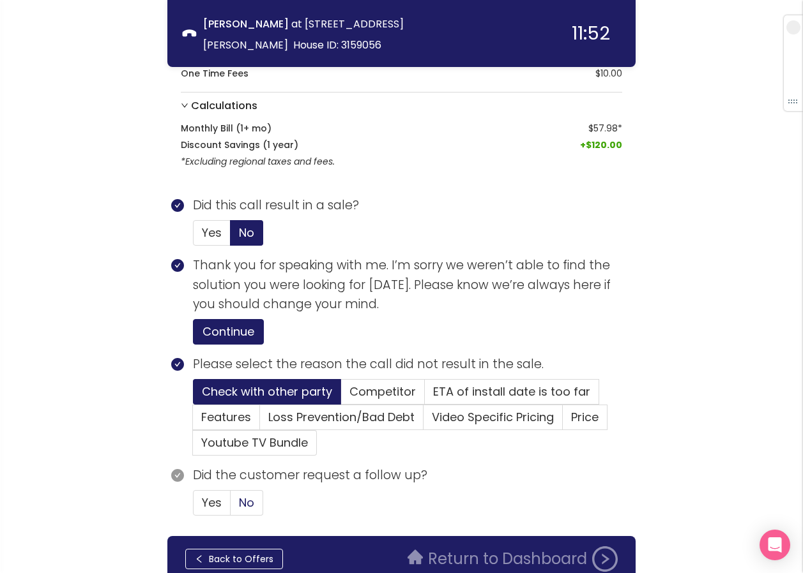
click at [249, 504] on span "No" at bounding box center [246, 503] width 15 height 16
click at [231, 507] on input "No" at bounding box center [231, 507] width 0 height 0
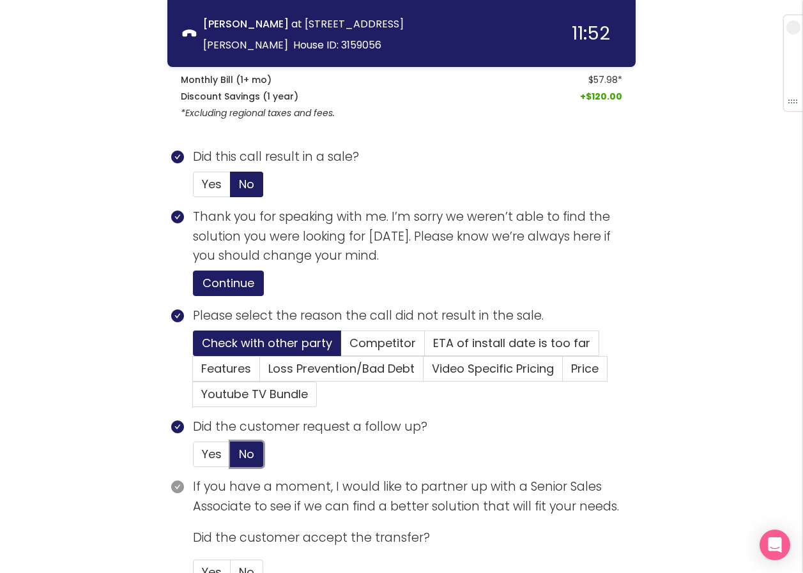
scroll to position [506, 0]
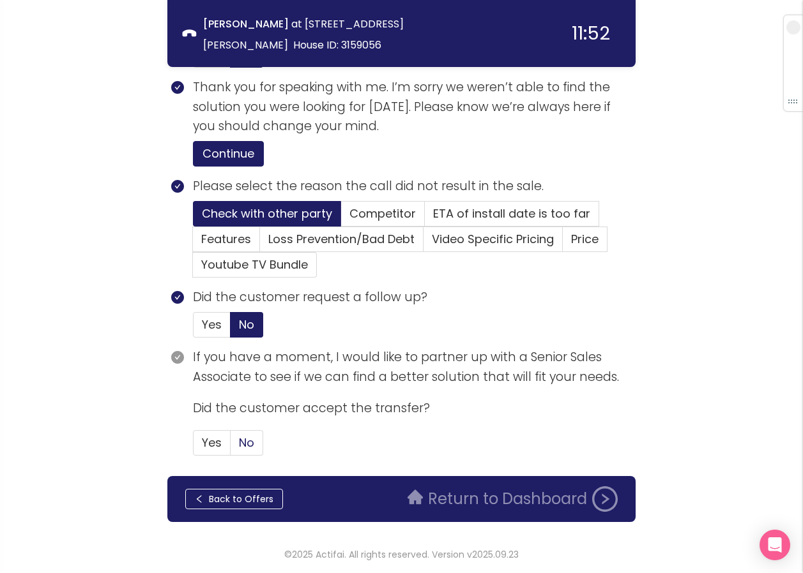
click at [231, 441] on label "No" at bounding box center [247, 443] width 33 height 26
drag, startPoint x: 231, startPoint y: 441, endPoint x: 251, endPoint y: 450, distance: 22.3
click at [251, 450] on span "No" at bounding box center [246, 443] width 15 height 16
click at [231, 447] on input "No" at bounding box center [231, 447] width 0 height 0
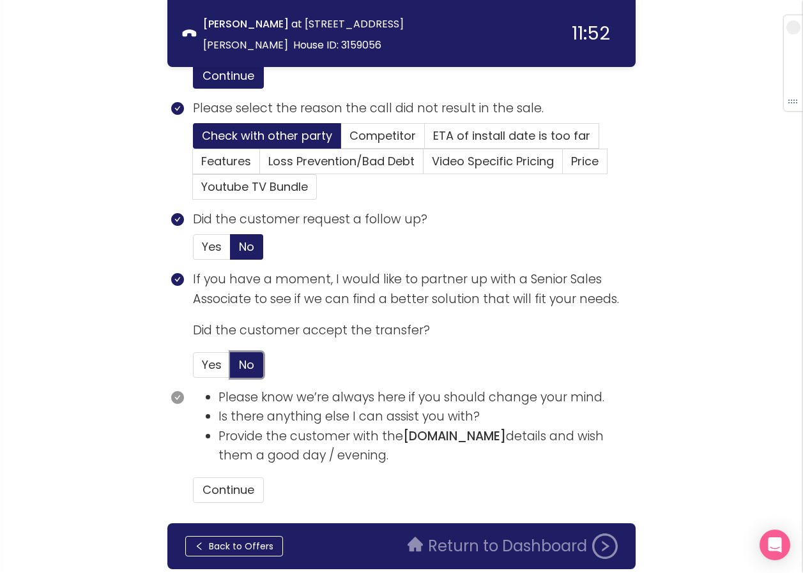
scroll to position [631, 0]
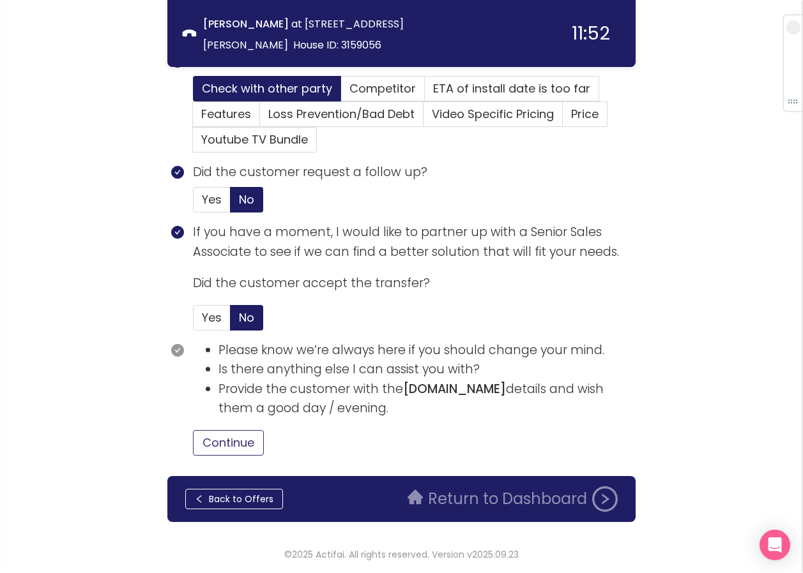
click at [246, 441] on button "Continue" at bounding box center [228, 443] width 71 height 26
click at [446, 501] on button "Return to Dashboard" at bounding box center [512, 500] width 225 height 26
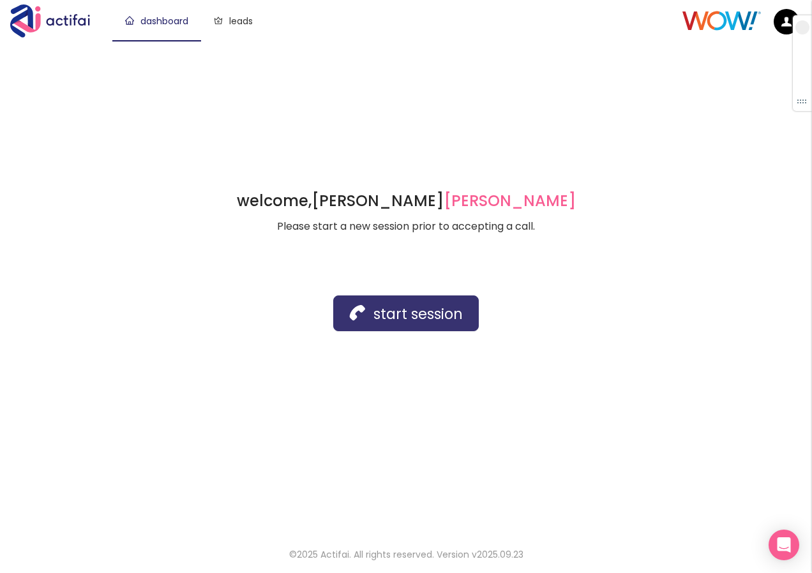
click at [394, 315] on button "start session" at bounding box center [406, 314] width 146 height 36
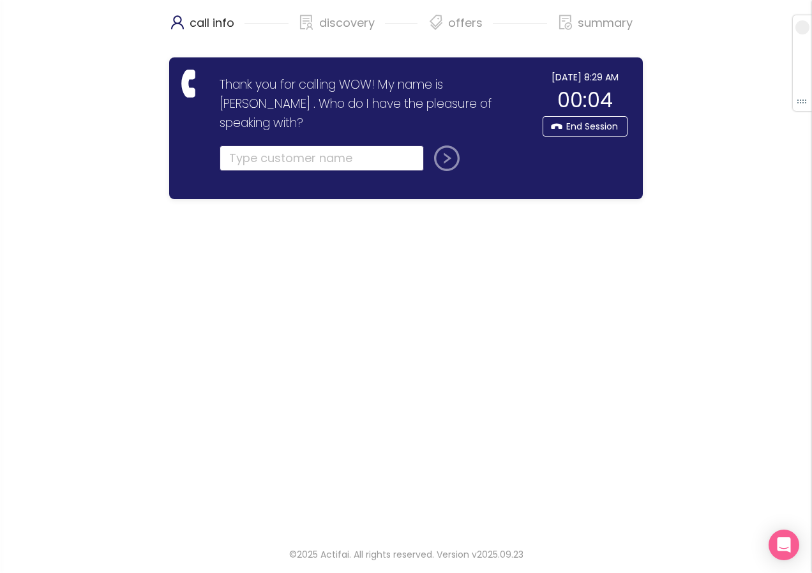
click at [253, 146] on input "text" at bounding box center [322, 159] width 204 height 26
type input "[PERSON_NAME]"
click at [429, 146] on button "submit" at bounding box center [444, 159] width 31 height 26
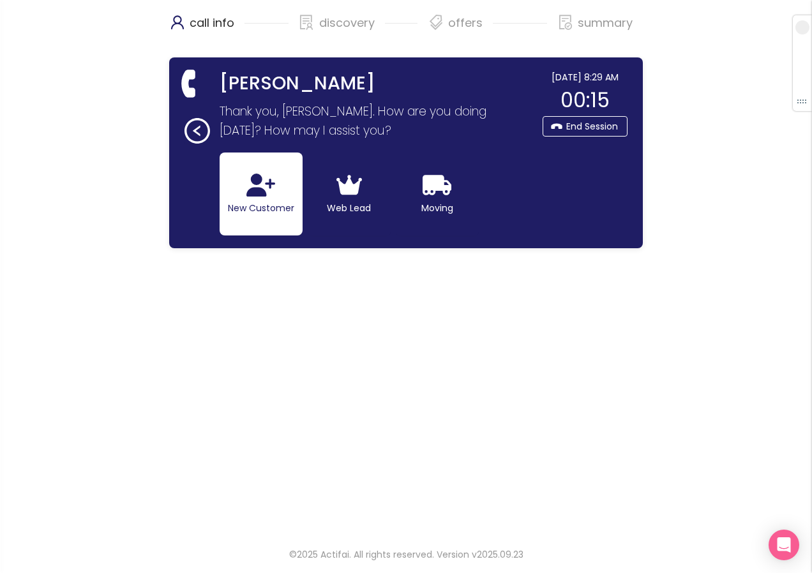
click at [227, 195] on button "New Customer" at bounding box center [261, 194] width 83 height 83
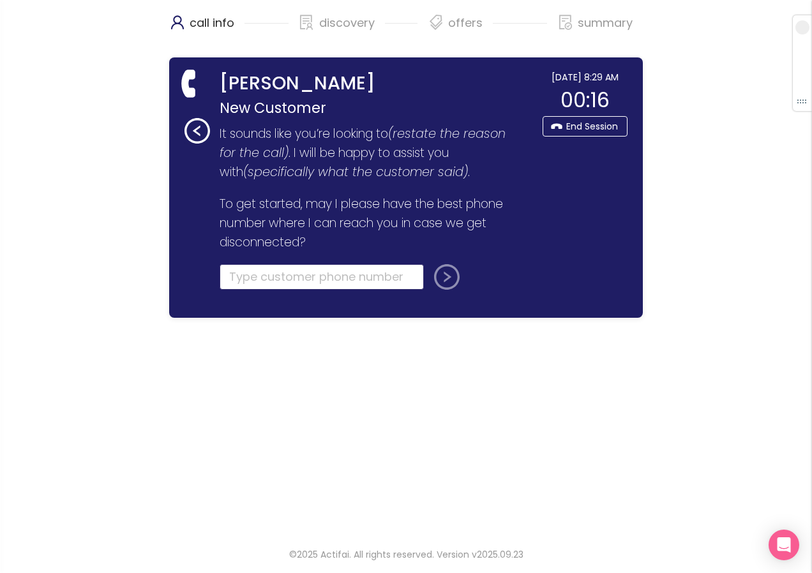
click at [248, 282] on input "tel" at bounding box center [322, 277] width 204 height 26
type input "[PHONE_NUMBER]"
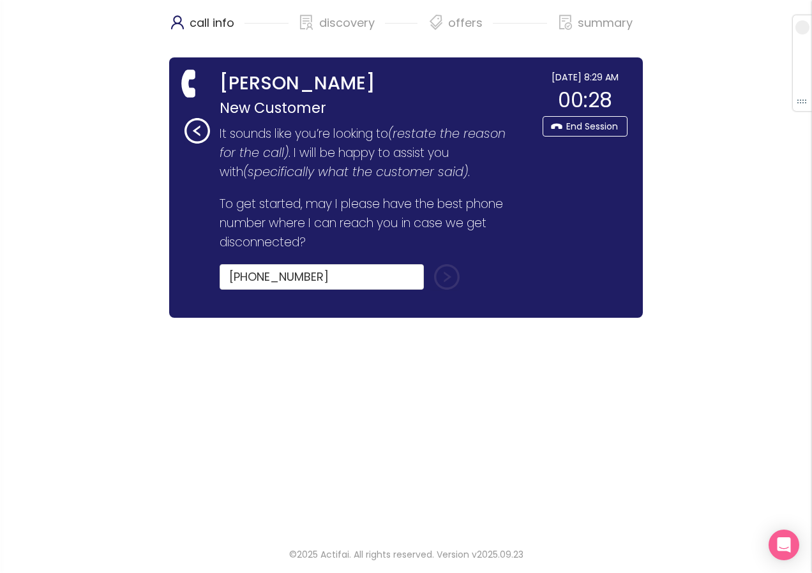
drag, startPoint x: 436, startPoint y: 275, endPoint x: 367, endPoint y: 333, distance: 89.8
click at [436, 275] on button "submit" at bounding box center [444, 277] width 31 height 26
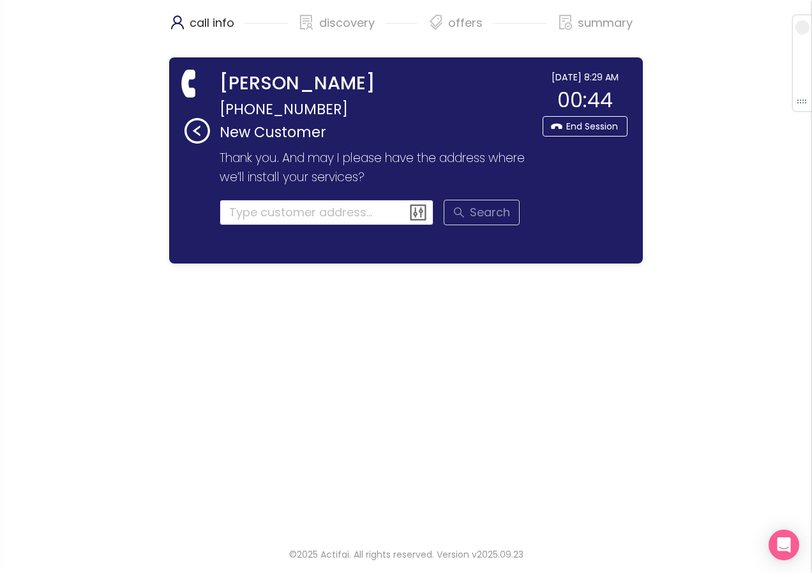
click at [232, 206] on input at bounding box center [327, 213] width 215 height 26
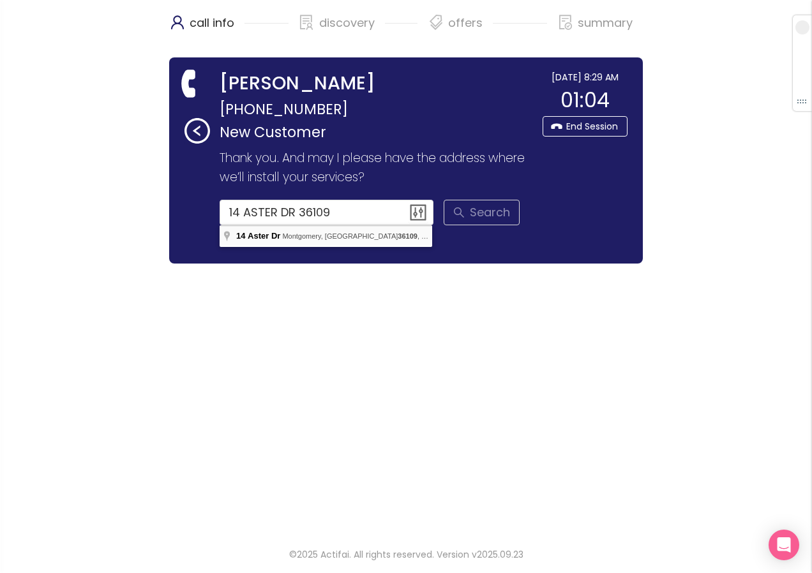
type input "[STREET_ADDRESS][PERSON_NAME]"
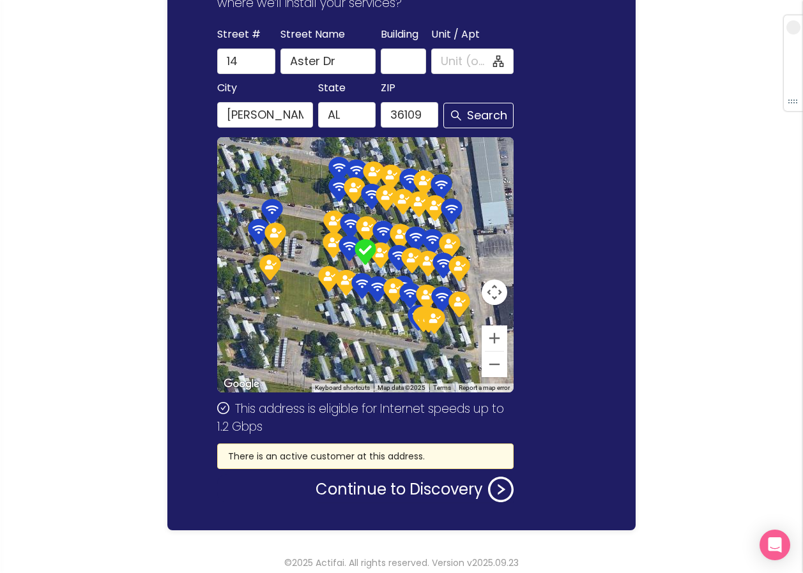
scroll to position [183, 0]
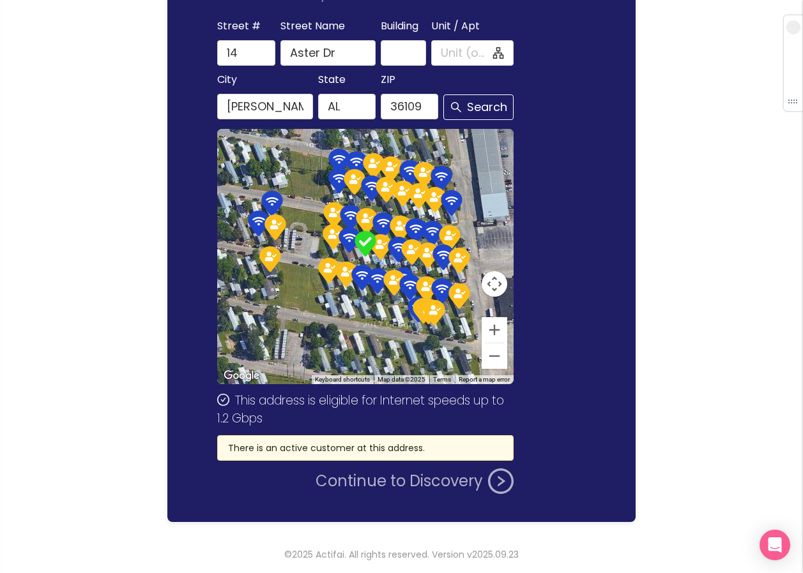
click at [398, 482] on button "Continue to Discovery" at bounding box center [414, 482] width 198 height 26
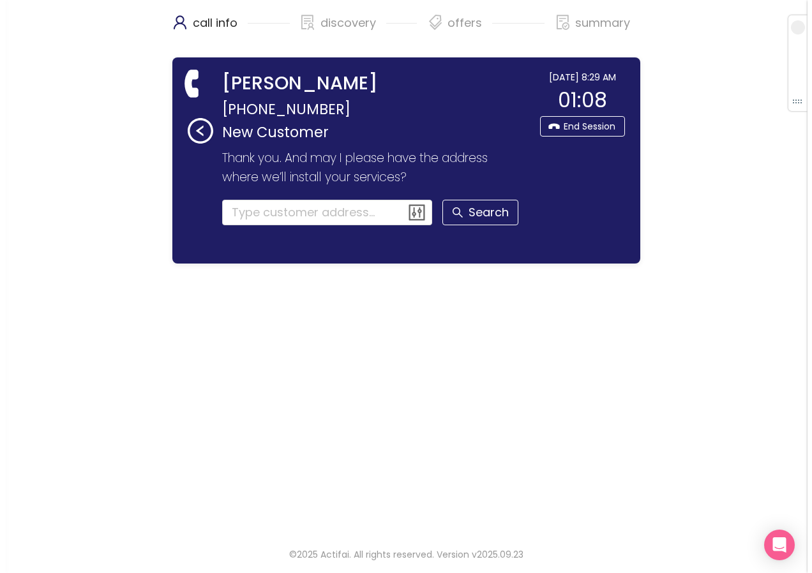
scroll to position [0, 0]
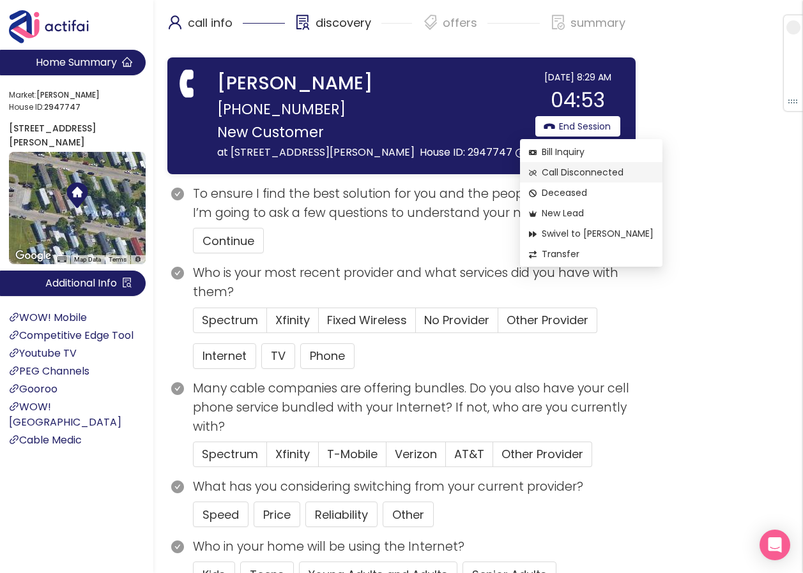
click at [570, 174] on span "Call Disconnected" at bounding box center [591, 172] width 125 height 14
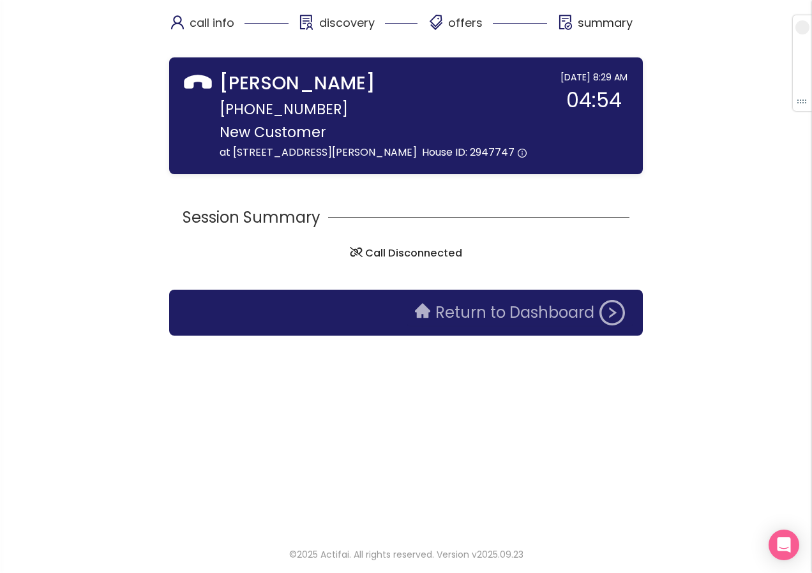
click at [487, 317] on button "Return to Dashboard" at bounding box center [519, 313] width 225 height 26
